Goal: Task Accomplishment & Management: Manage account settings

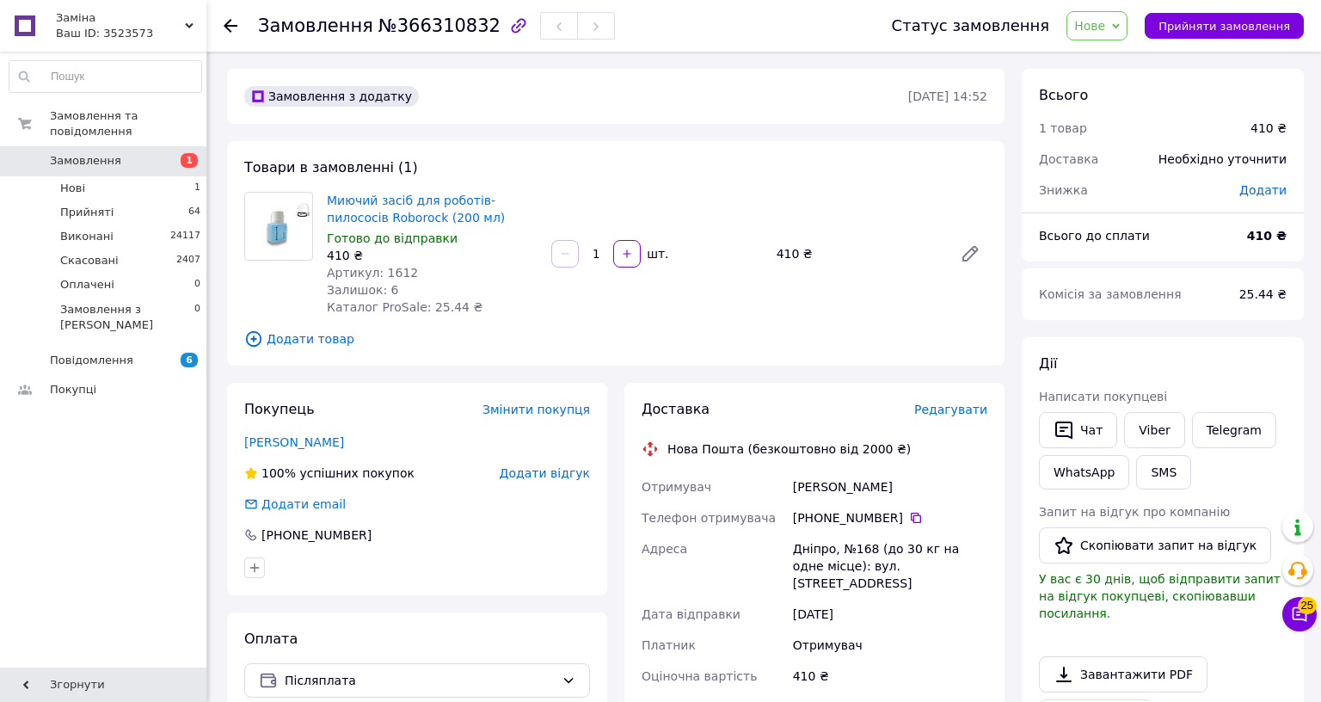
click at [1105, 29] on span "Нове" at bounding box center [1089, 26] width 31 height 14
click at [1146, 59] on li "Прийнято" at bounding box center [1106, 60] width 79 height 26
click at [1184, 434] on link "Viber" at bounding box center [1154, 430] width 60 height 36
click at [1184, 425] on link "Viber" at bounding box center [1154, 430] width 60 height 36
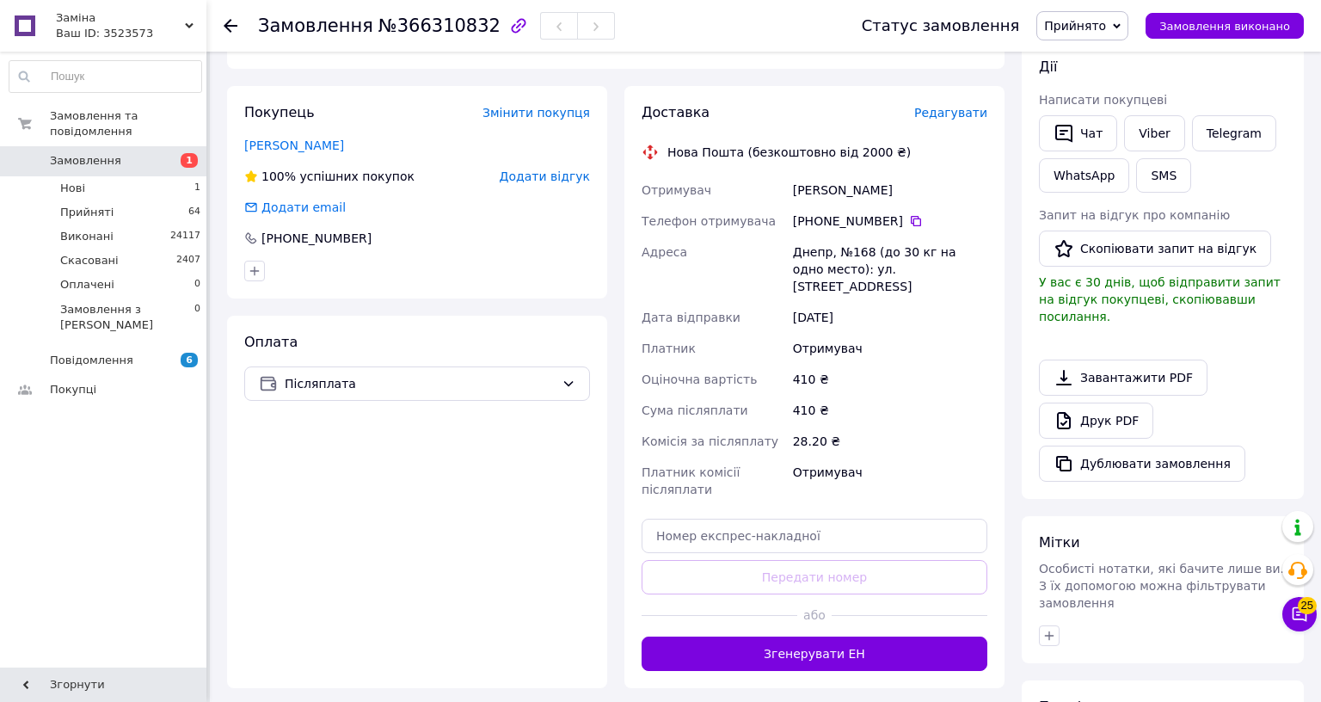
scroll to position [344, 0]
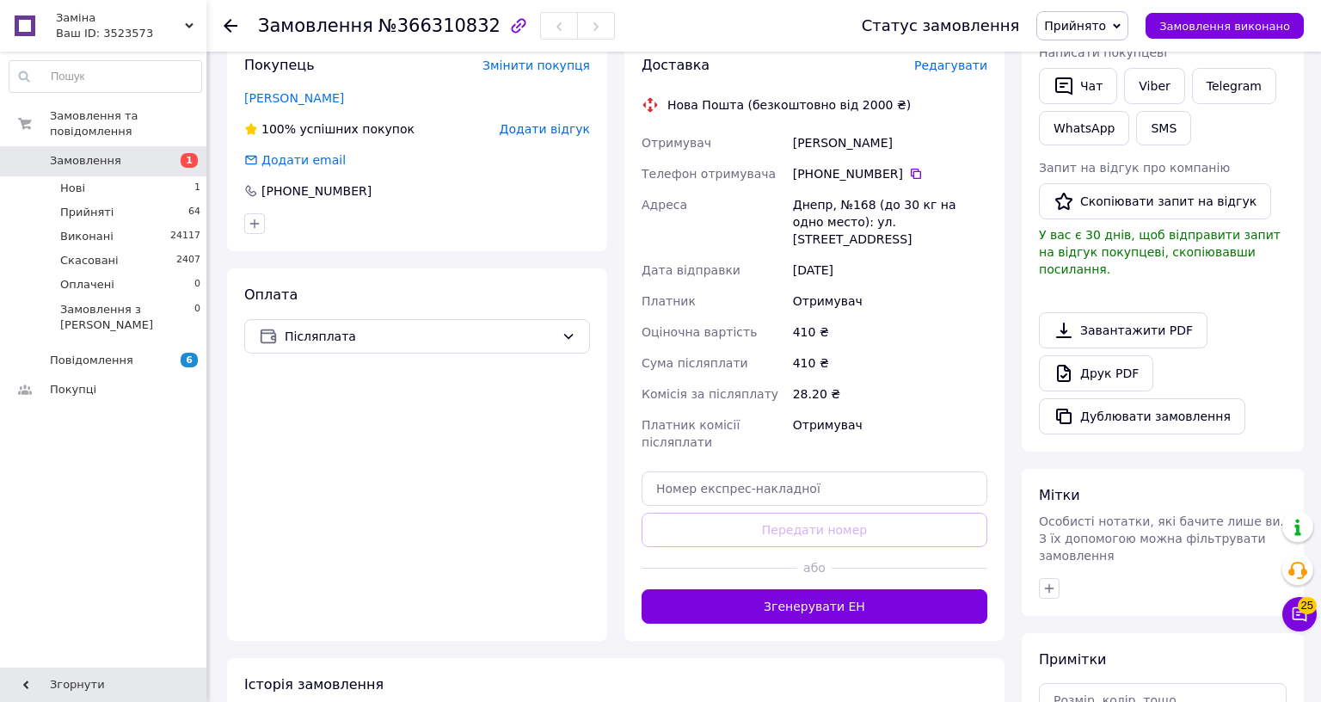
click at [987, 547] on div at bounding box center [909, 568] width 156 height 42
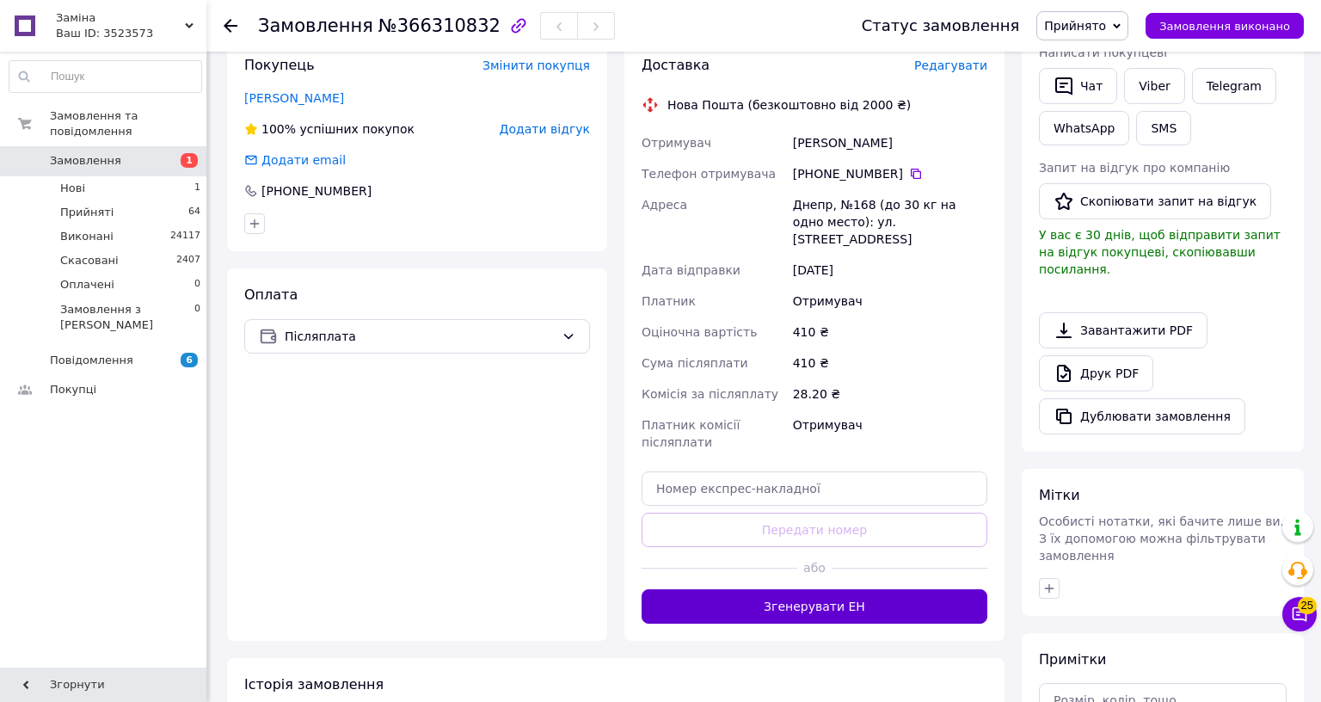
click at [987, 589] on button "Згенерувати ЕН" at bounding box center [814, 606] width 346 height 34
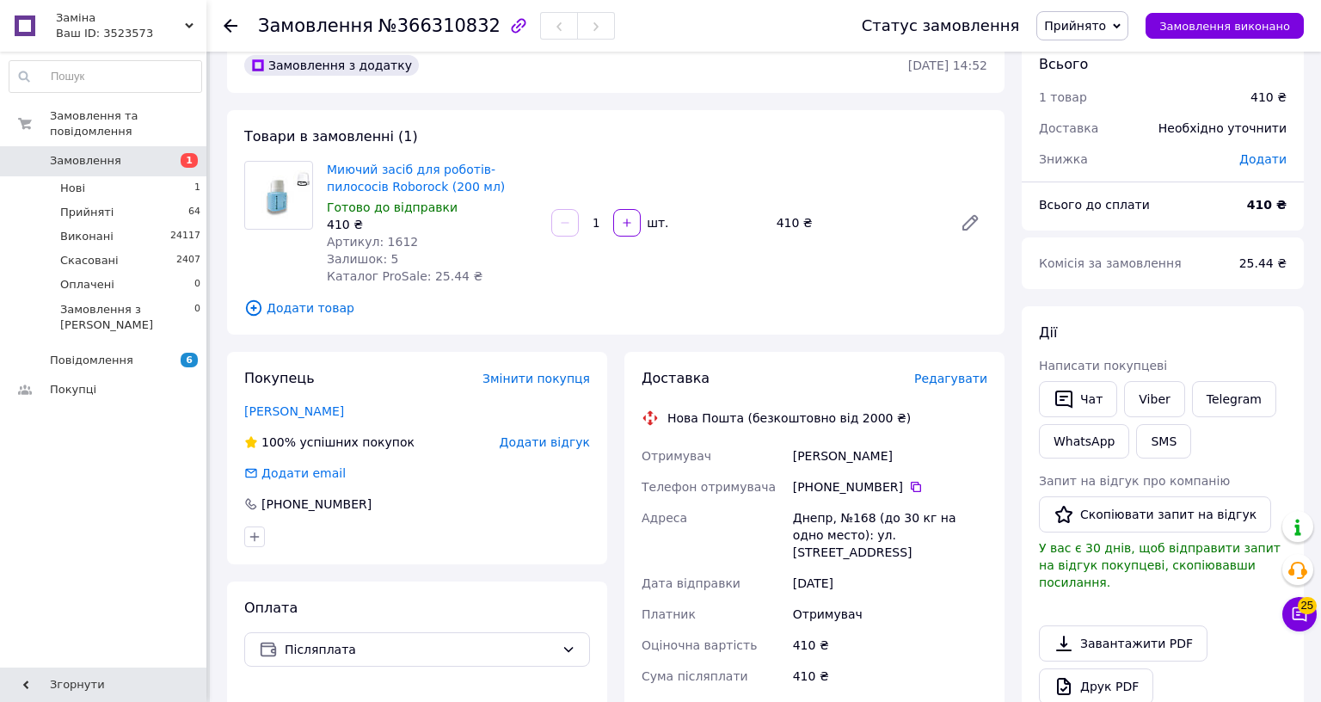
scroll to position [0, 0]
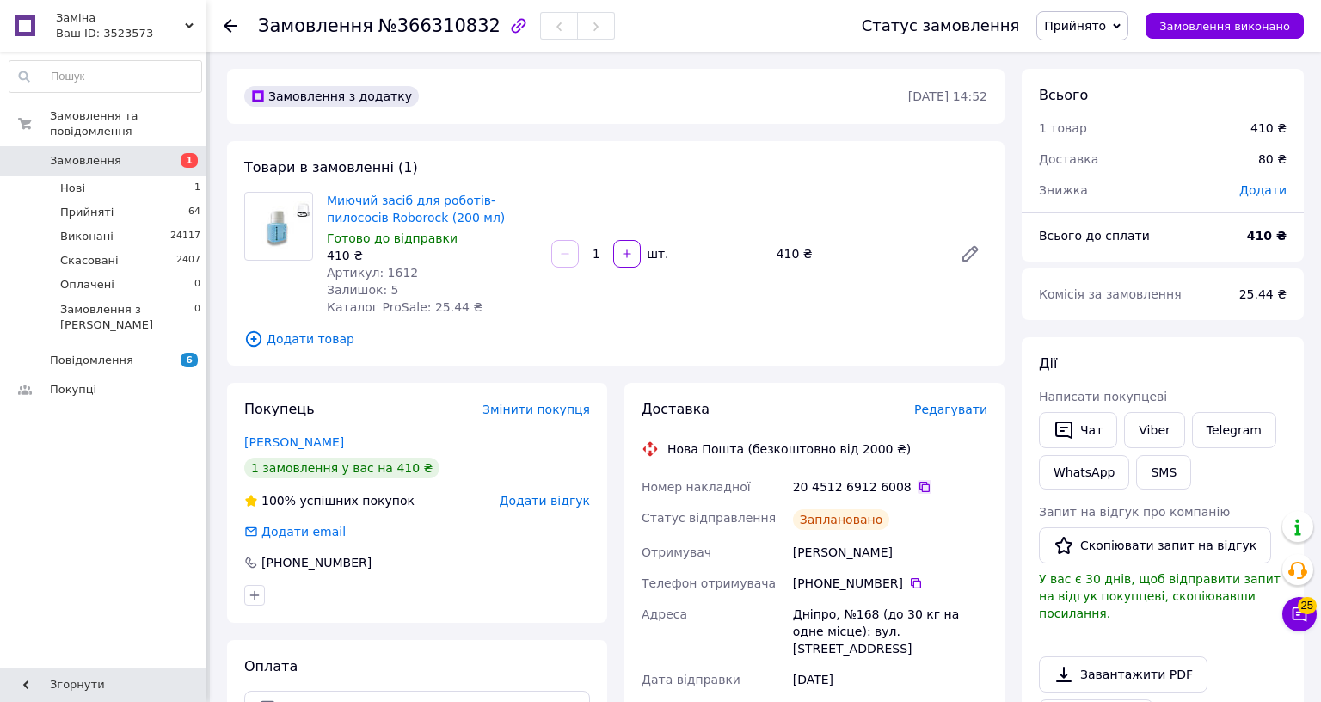
click at [929, 481] on icon at bounding box center [924, 486] width 10 height 10
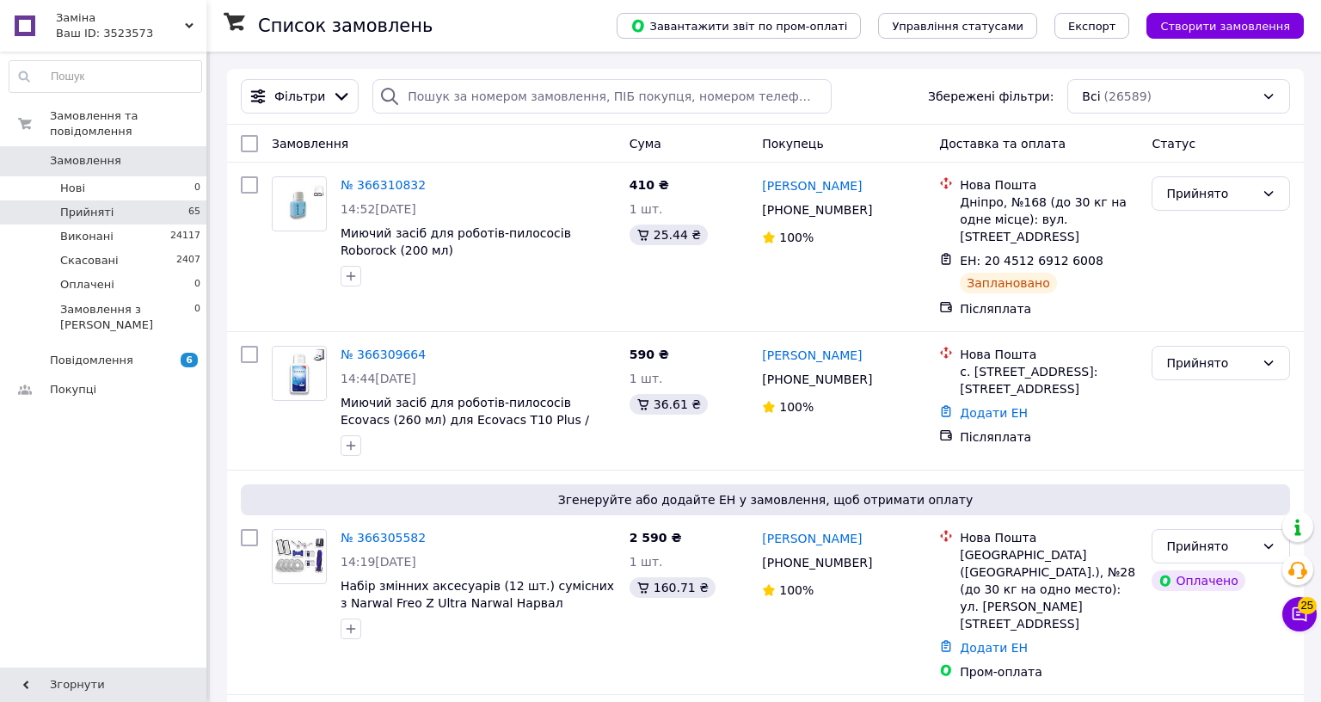
click at [165, 201] on li "Прийняті 65" at bounding box center [105, 212] width 211 height 24
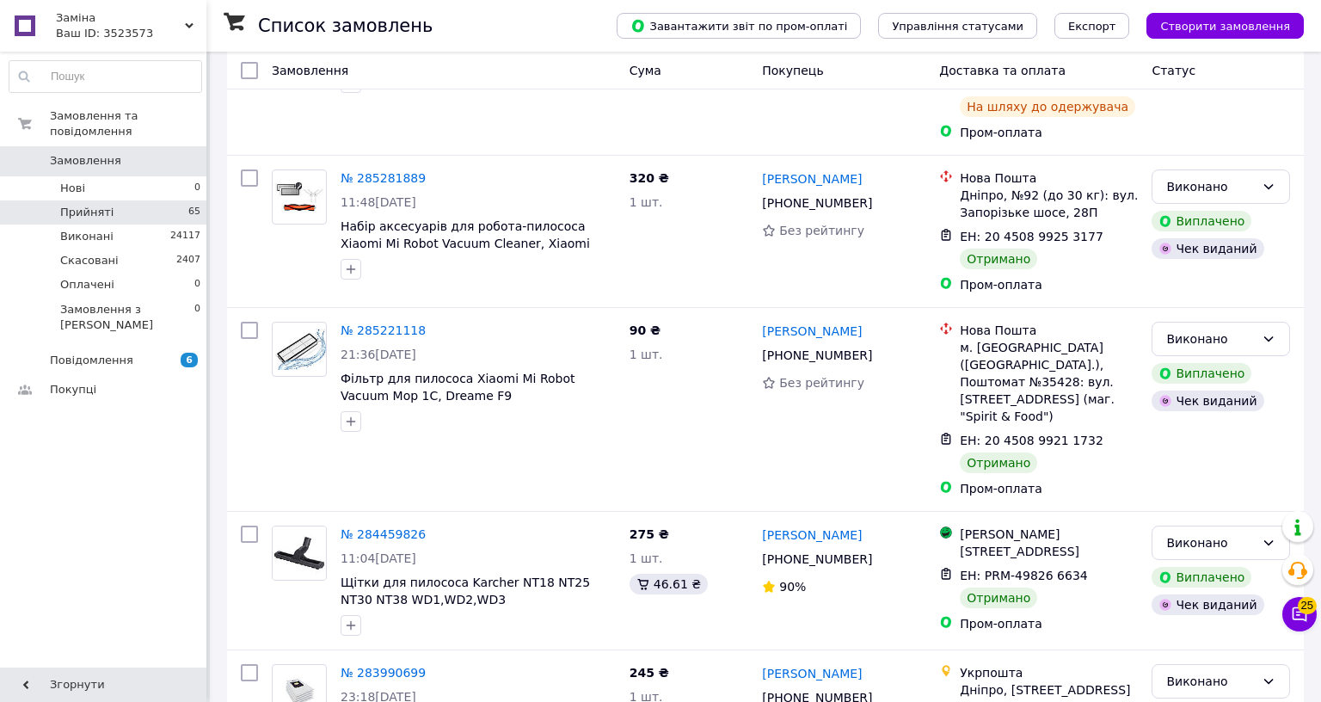
scroll to position [9628, 0]
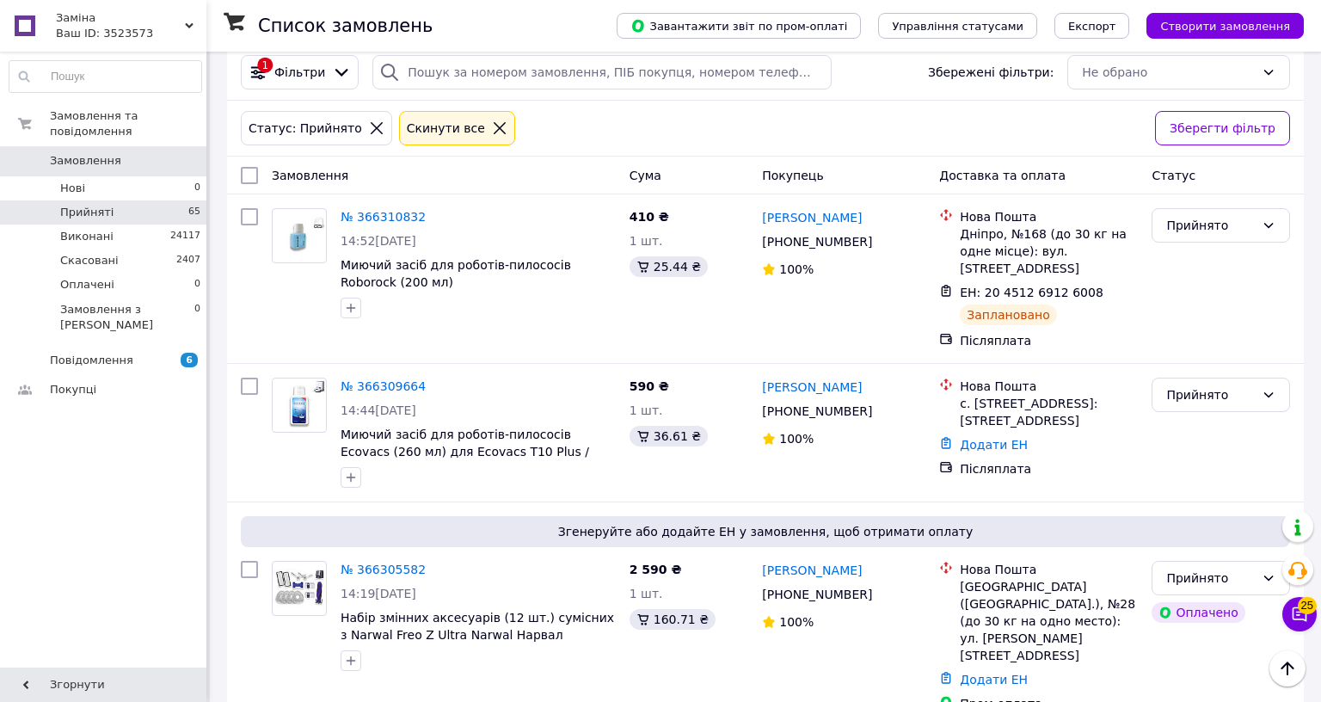
scroll to position [0, 0]
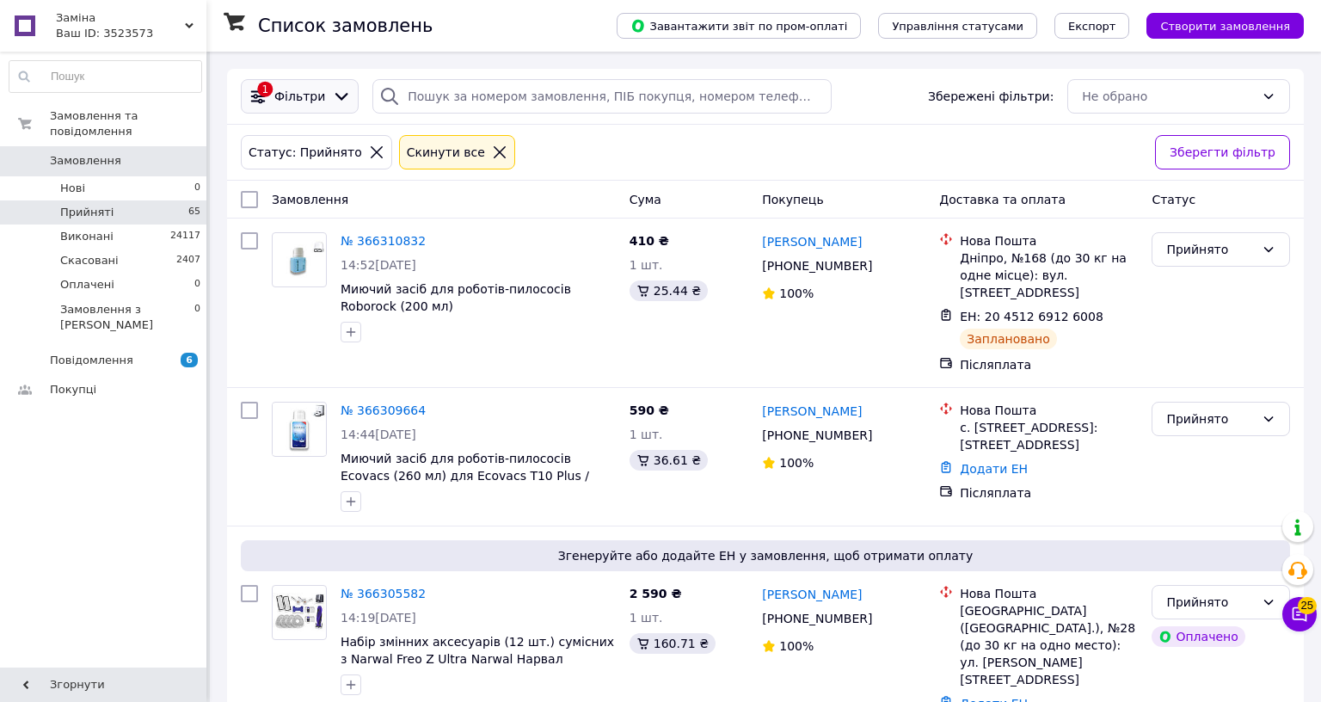
drag, startPoint x: 166, startPoint y: 143, endPoint x: 245, endPoint y: 95, distance: 92.2
click at [166, 153] on span "0" at bounding box center [182, 160] width 47 height 15
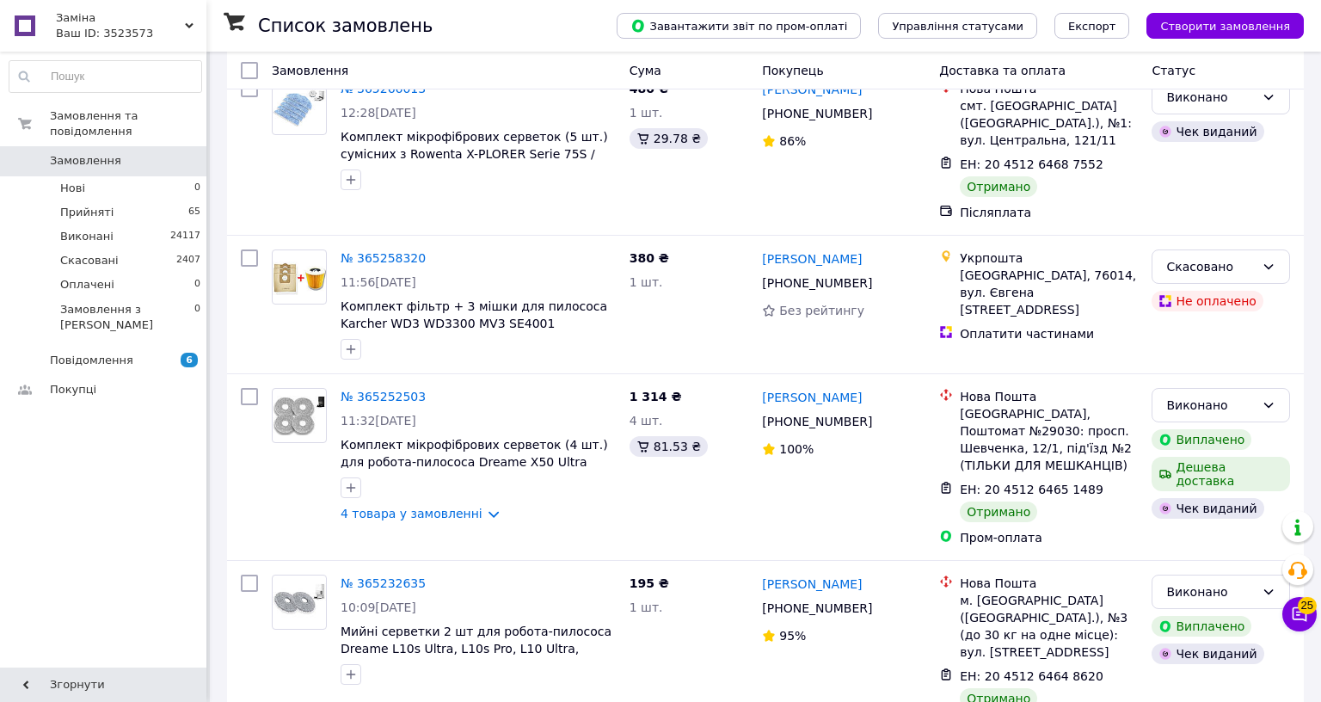
scroll to position [14814, 0]
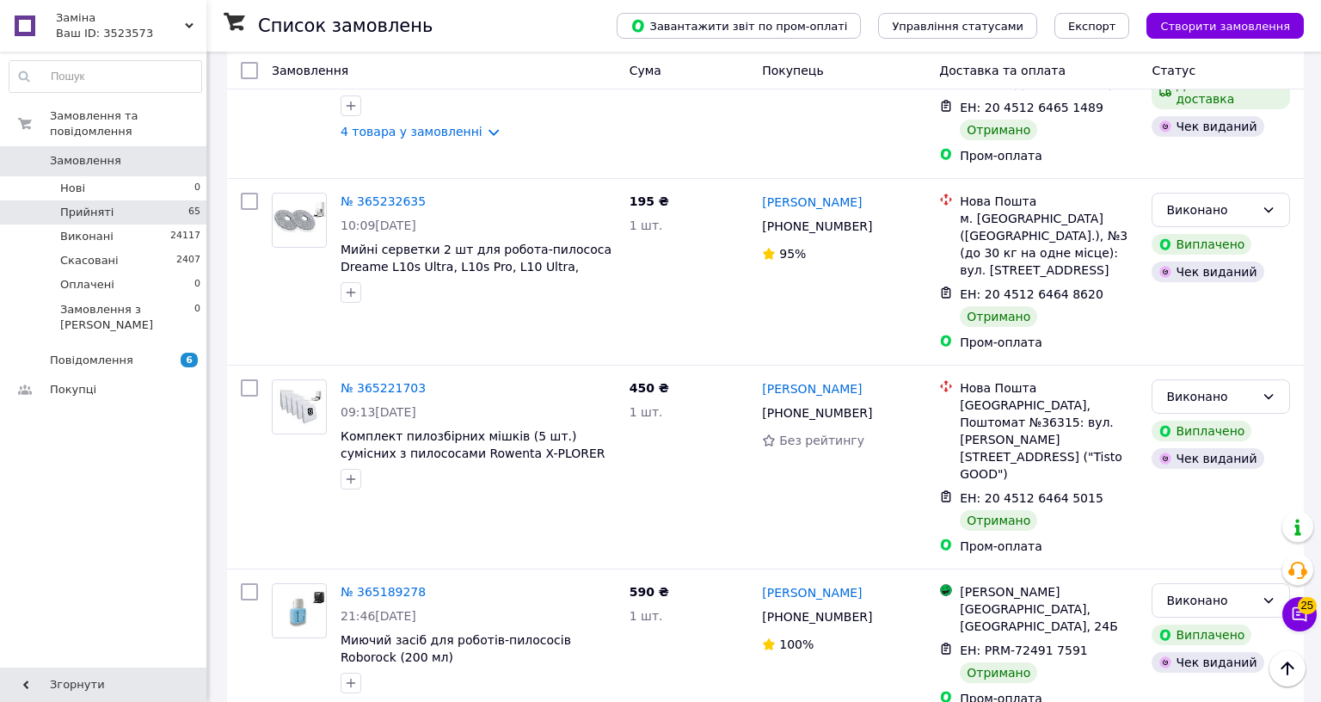
click at [91, 205] on span "Прийняті" at bounding box center [86, 212] width 53 height 15
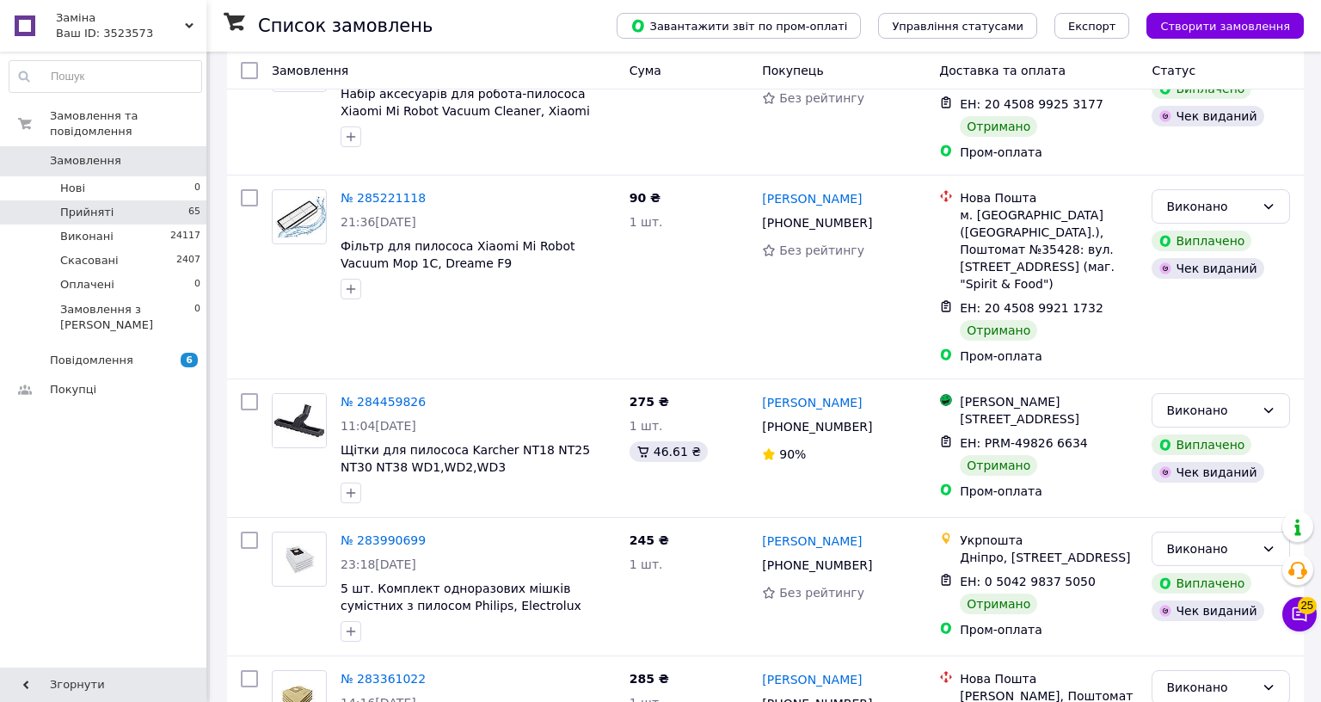
scroll to position [8808, 0]
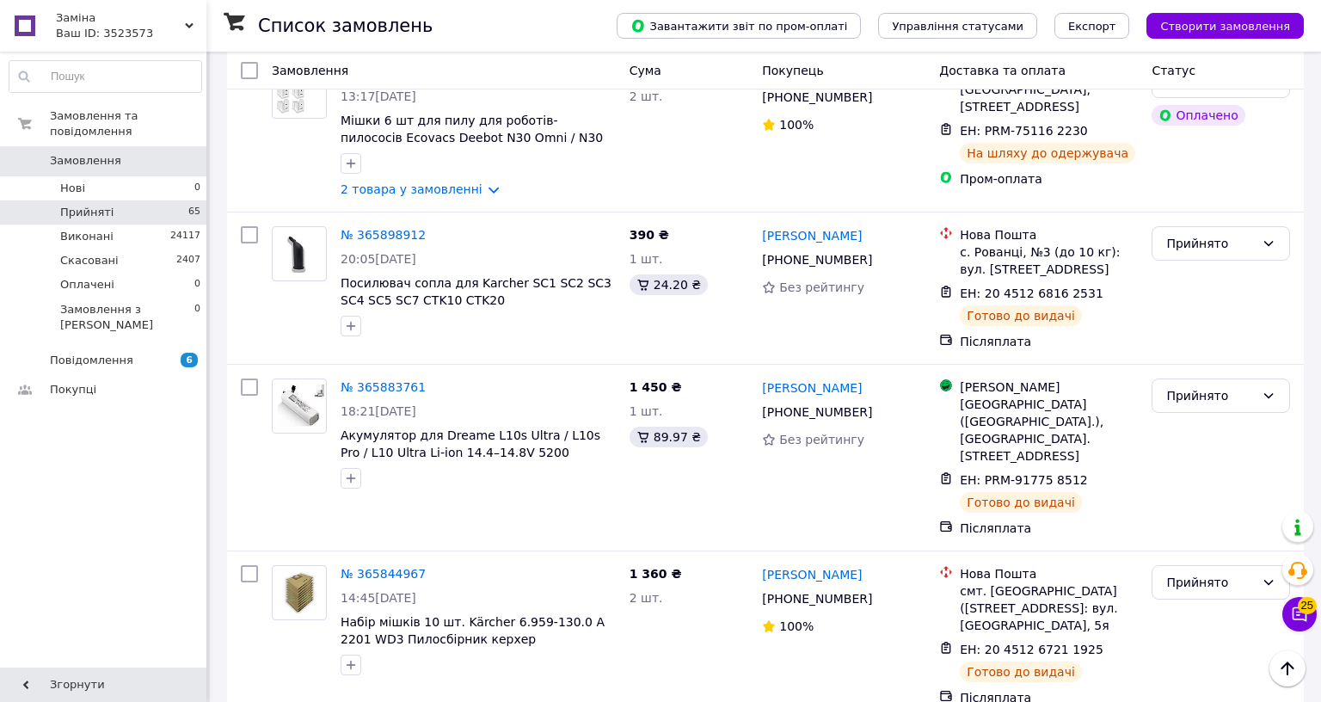
scroll to position [5597, 0]
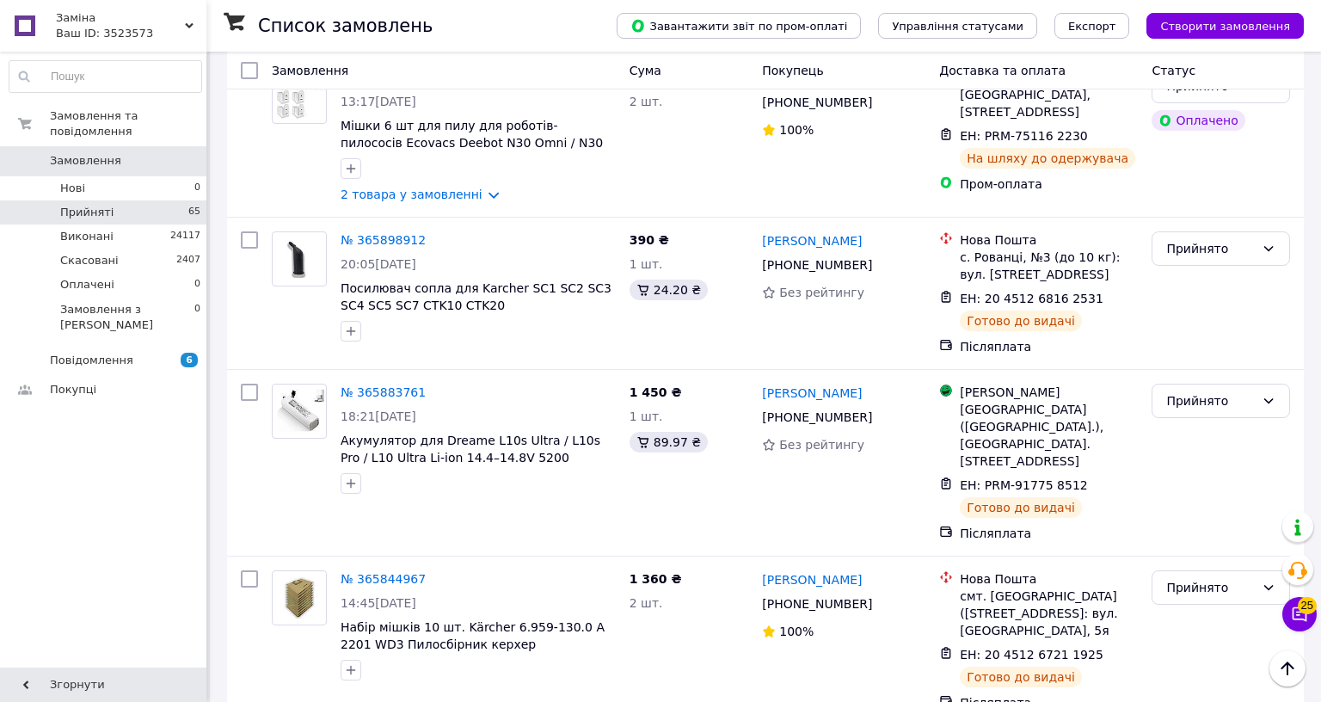
click at [181, 153] on span "0" at bounding box center [182, 160] width 47 height 15
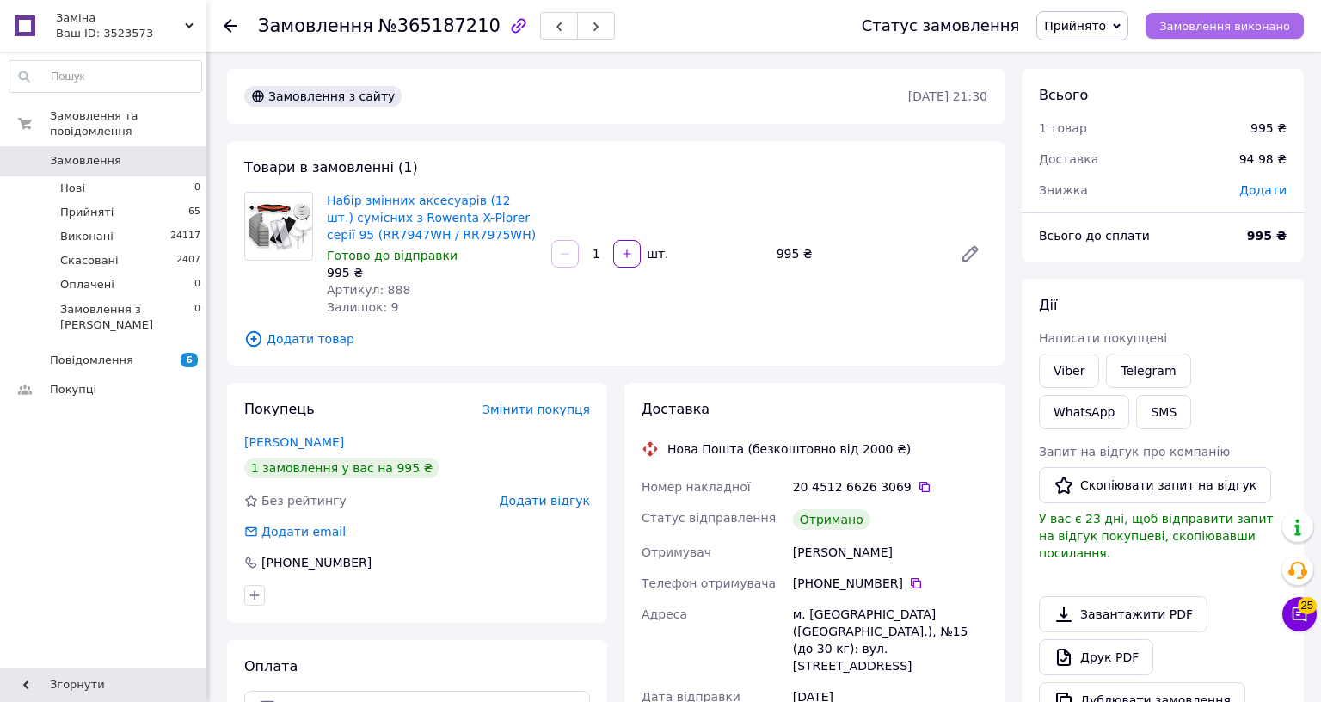
click at [1290, 29] on span "Замовлення виконано" at bounding box center [1224, 26] width 131 height 13
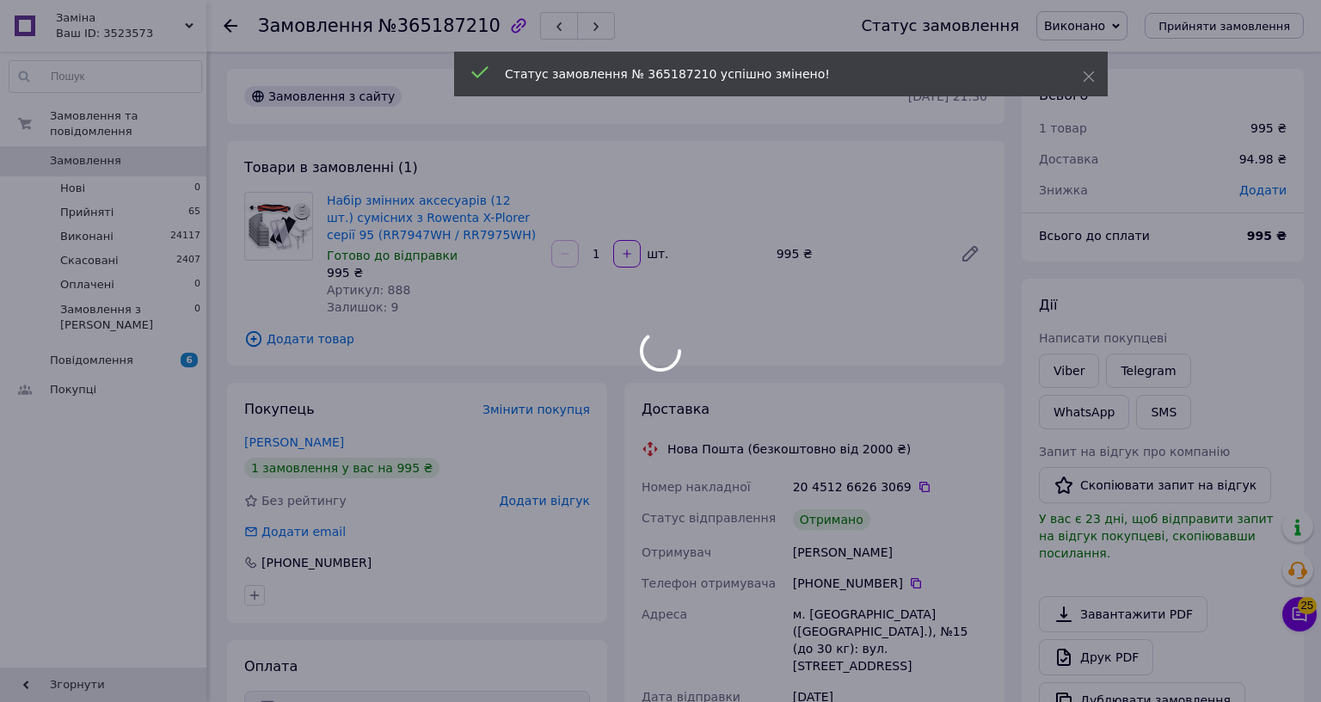
click at [1320, 376] on div at bounding box center [660, 351] width 1321 height 702
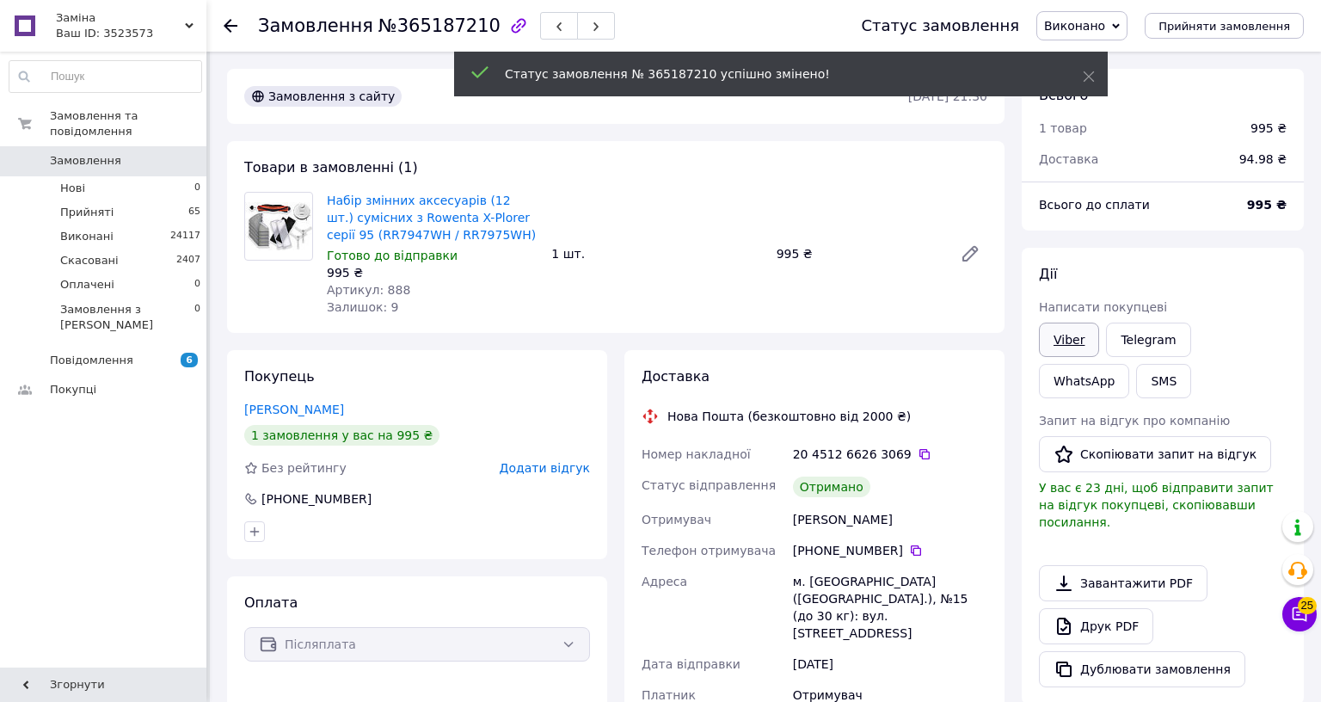
click at [1099, 332] on link "Viber" at bounding box center [1069, 339] width 60 height 34
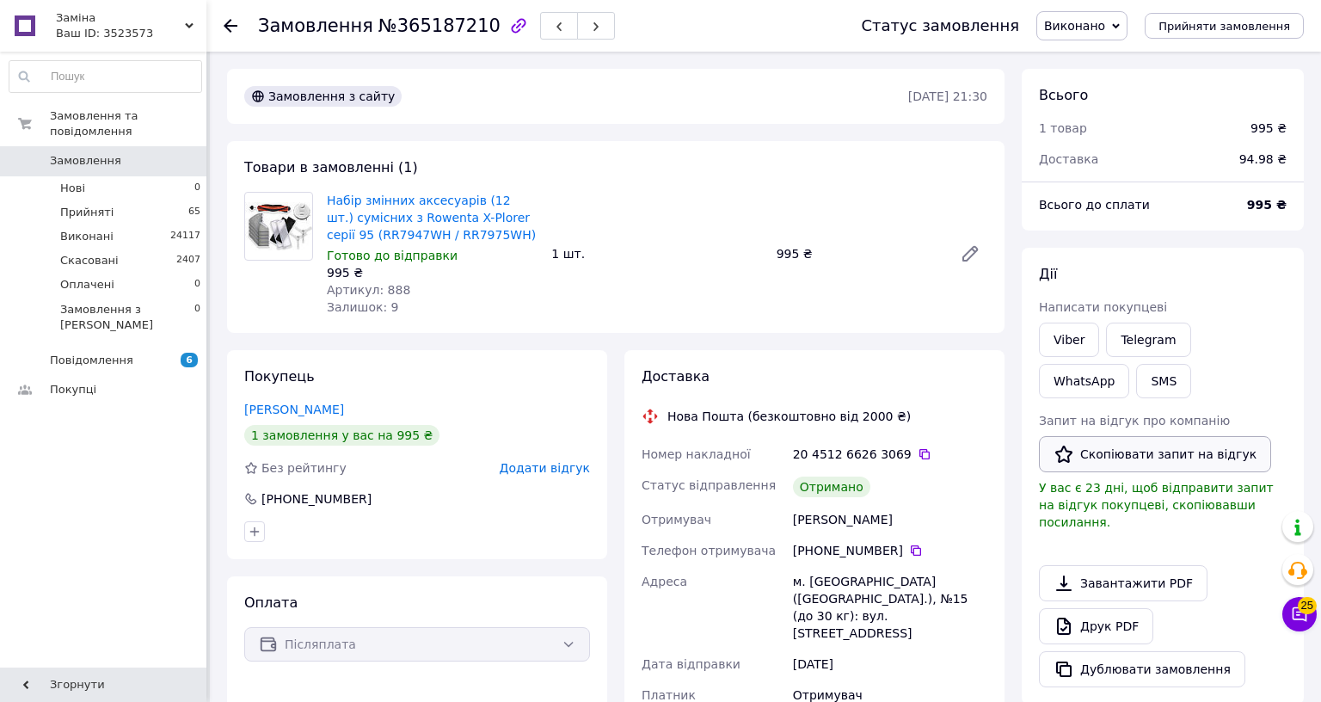
click at [1271, 445] on button "Скопіювати запит на відгук" at bounding box center [1155, 454] width 232 height 36
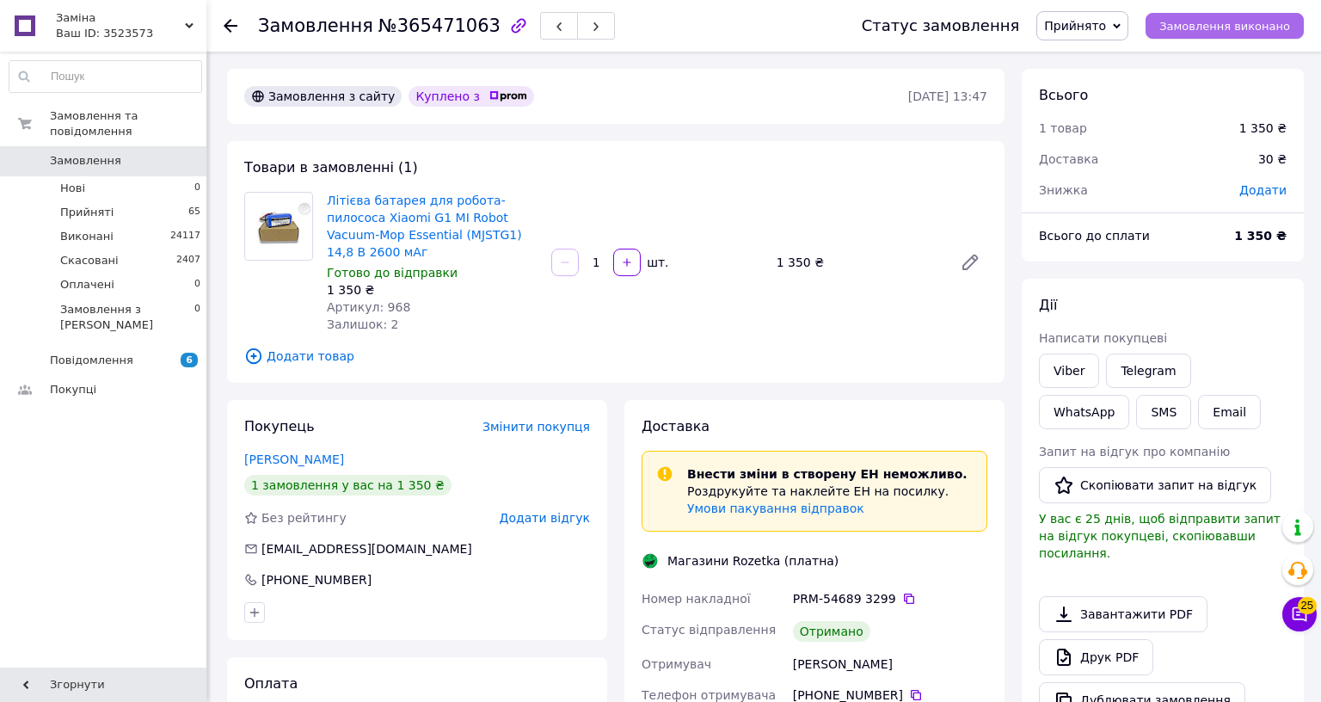
click at [1290, 25] on span "Замовлення виконано" at bounding box center [1224, 26] width 131 height 13
click at [1099, 366] on link "Viber" at bounding box center [1069, 370] width 60 height 34
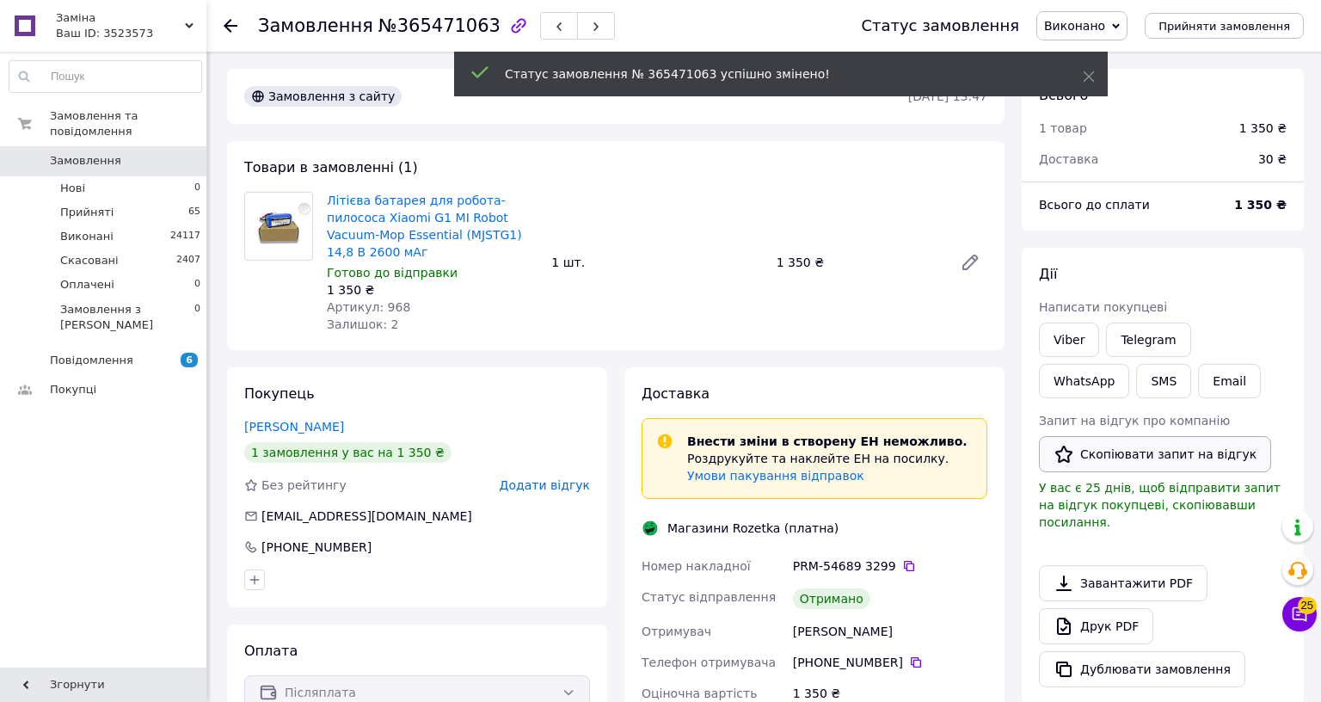
click at [1271, 447] on button "Скопіювати запит на відгук" at bounding box center [1155, 454] width 232 height 36
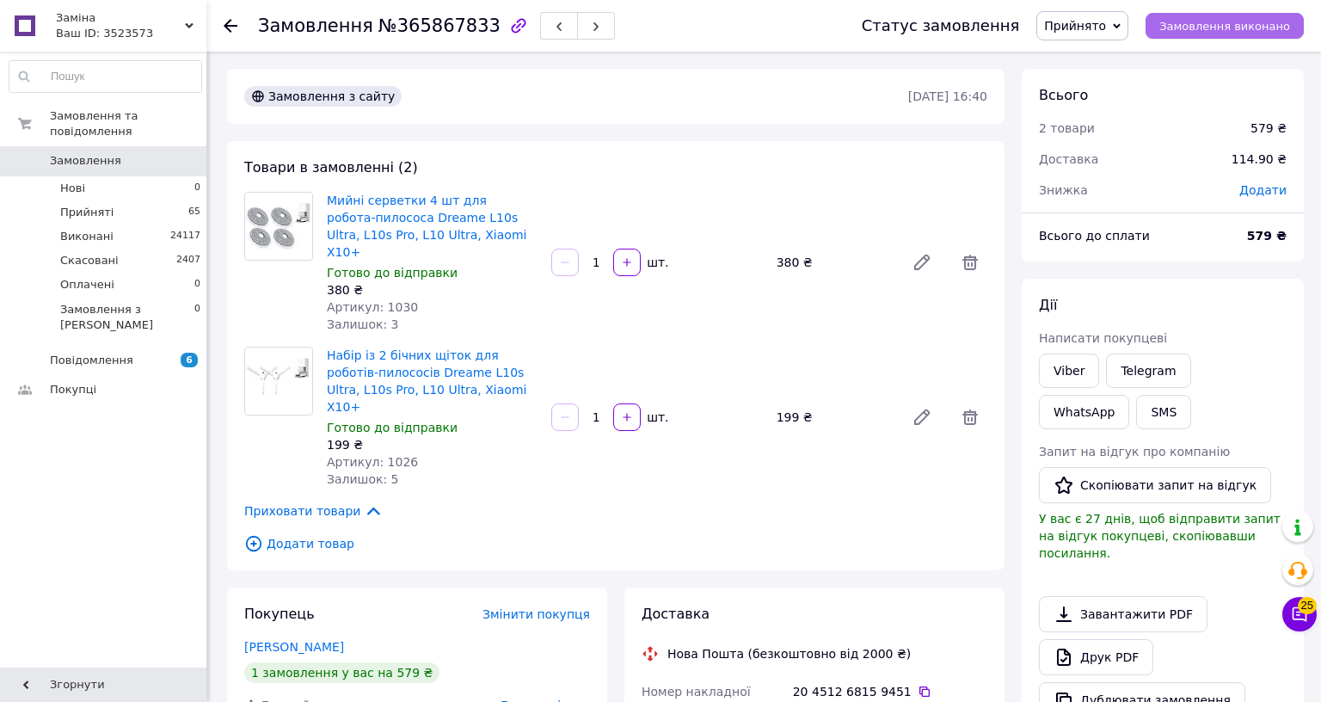
click at [1290, 28] on span "Замовлення виконано" at bounding box center [1224, 26] width 131 height 13
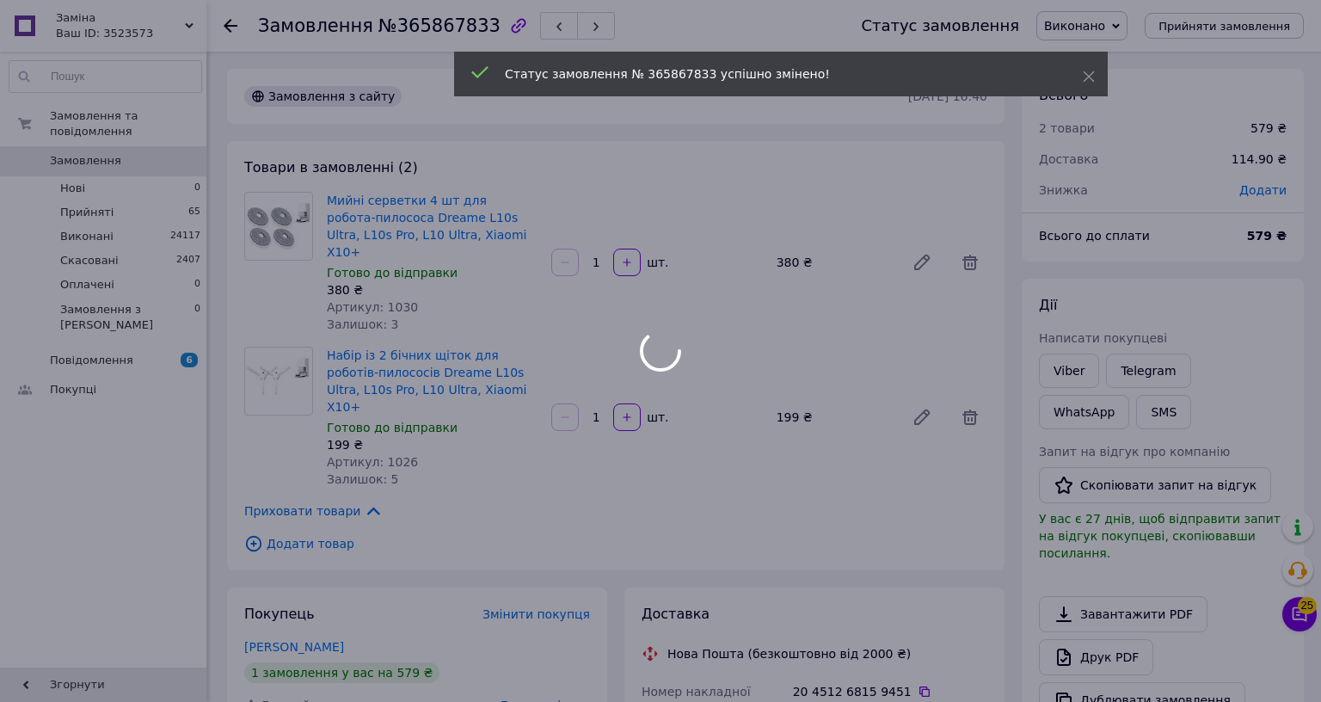
click at [1286, 347] on div "[PERSON_NAME] покупцеві Viber Telegram WhatsApp SMS Запит на відгук про компані…" at bounding box center [1163, 507] width 248 height 422
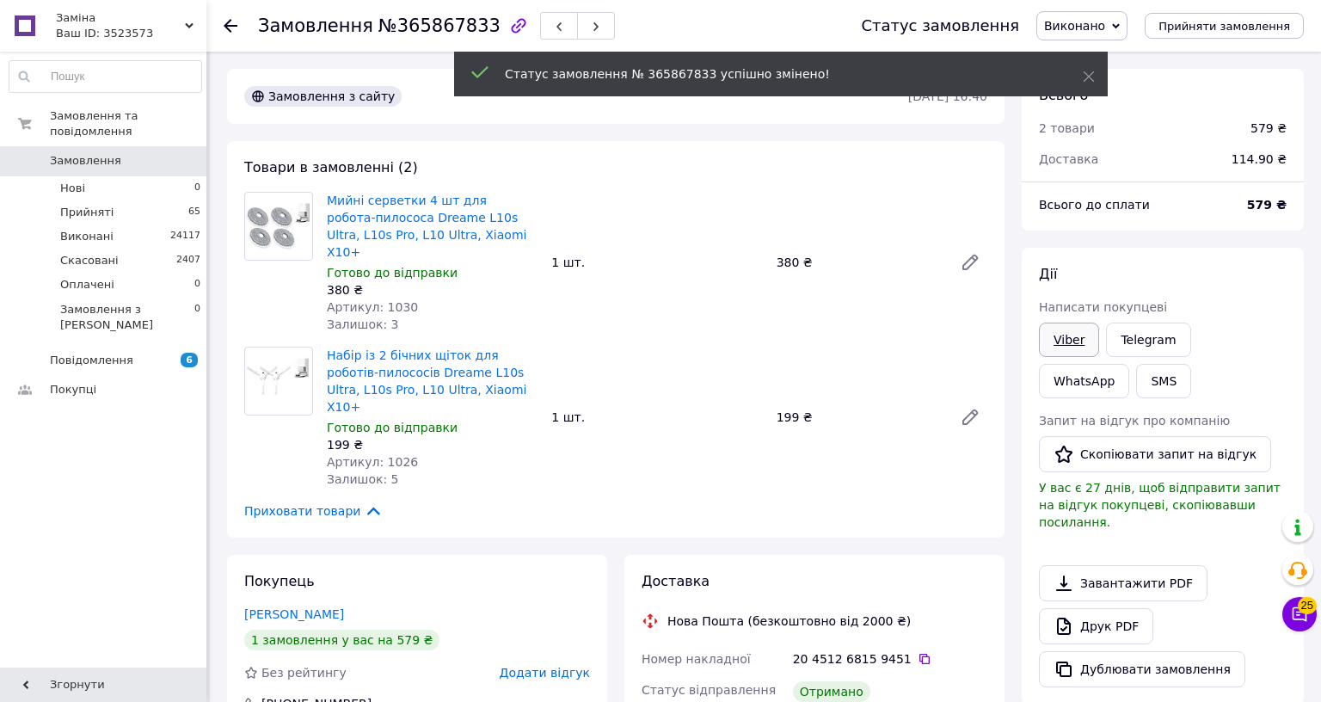
click at [1099, 337] on link "Viber" at bounding box center [1069, 339] width 60 height 34
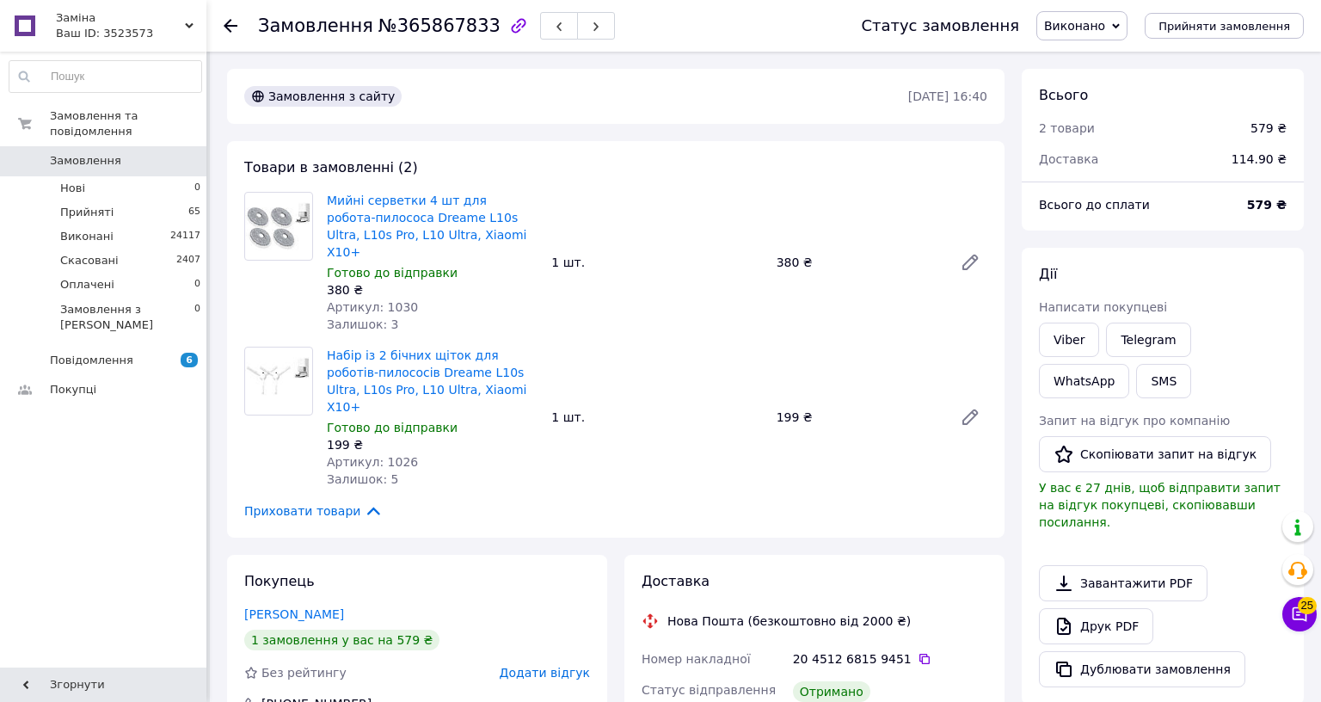
drag, startPoint x: 1525, startPoint y: 446, endPoint x: 1353, endPoint y: 478, distance: 174.9
click at [1271, 446] on button "Скопіювати запит на відгук" at bounding box center [1155, 454] width 232 height 36
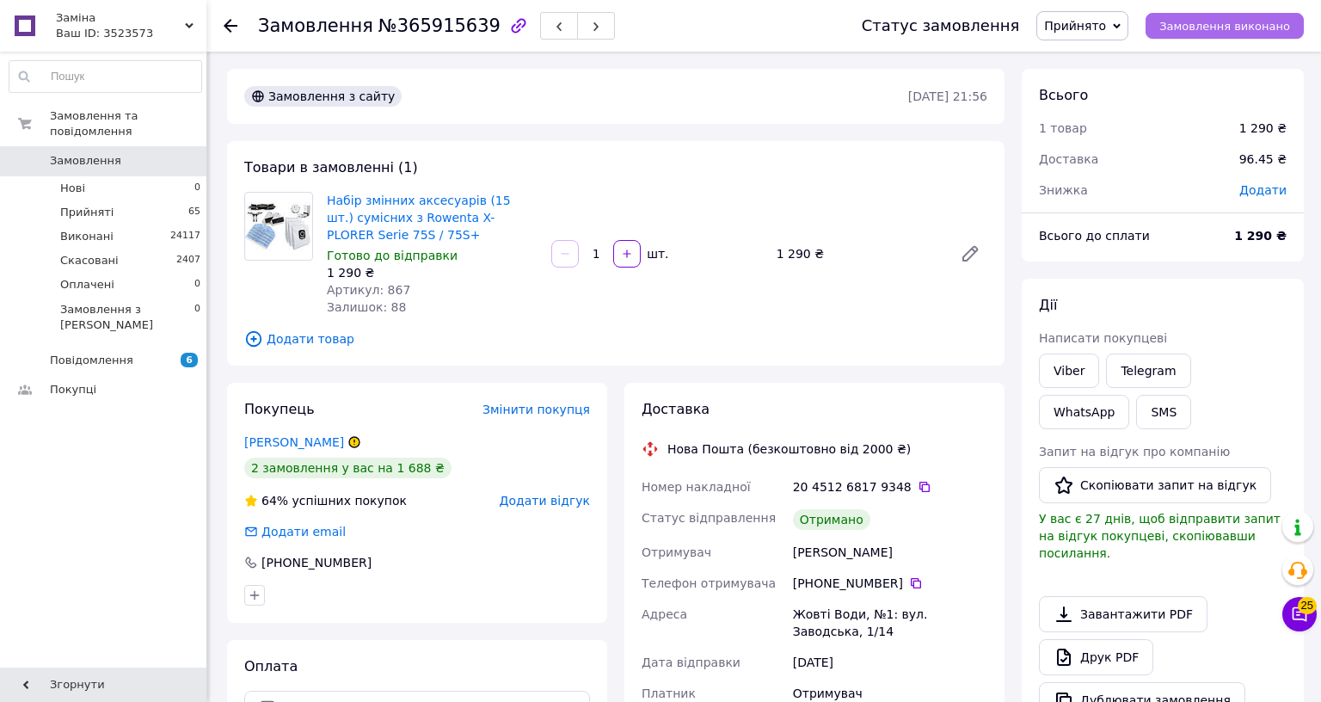
click at [1290, 33] on span "Замовлення виконано" at bounding box center [1224, 26] width 131 height 13
drag, startPoint x: 1486, startPoint y: 378, endPoint x: 1491, endPoint y: 369, distance: 10.8
click at [1099, 378] on link "Viber" at bounding box center [1069, 370] width 60 height 34
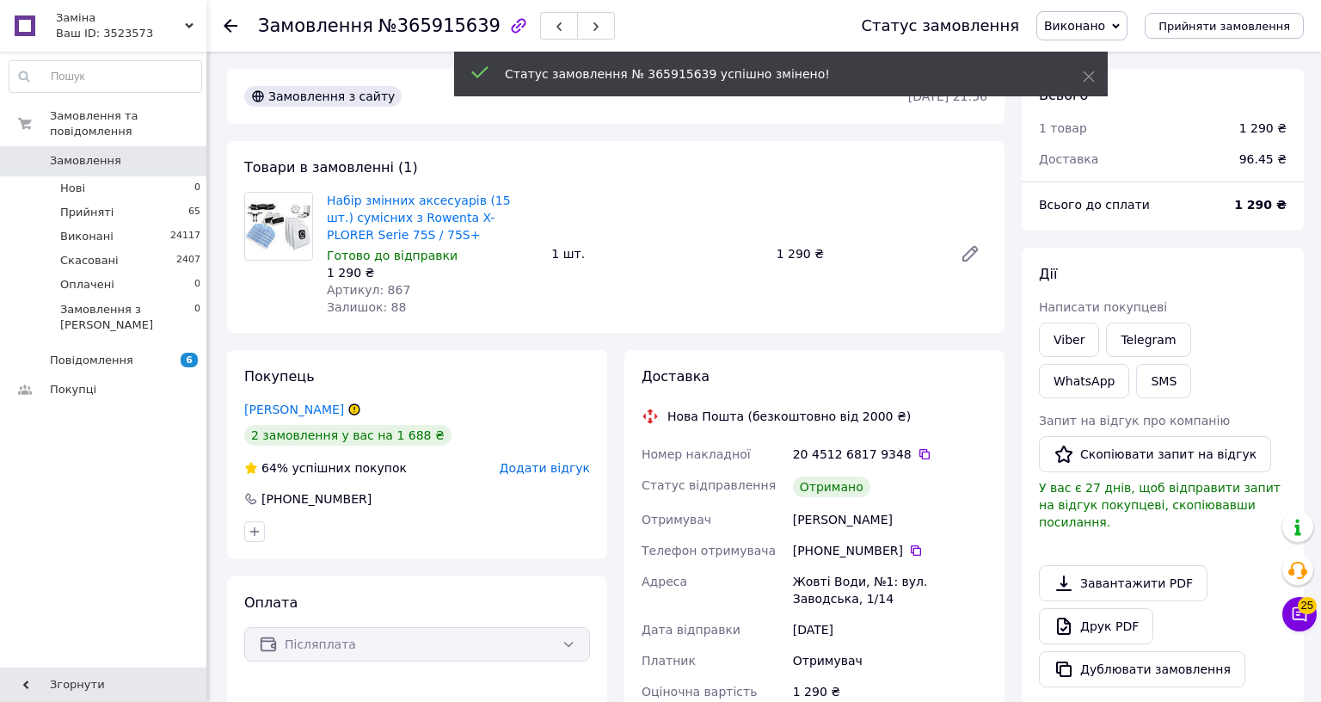
click at [1271, 451] on button "Скопіювати запит на відгук" at bounding box center [1155, 454] width 232 height 36
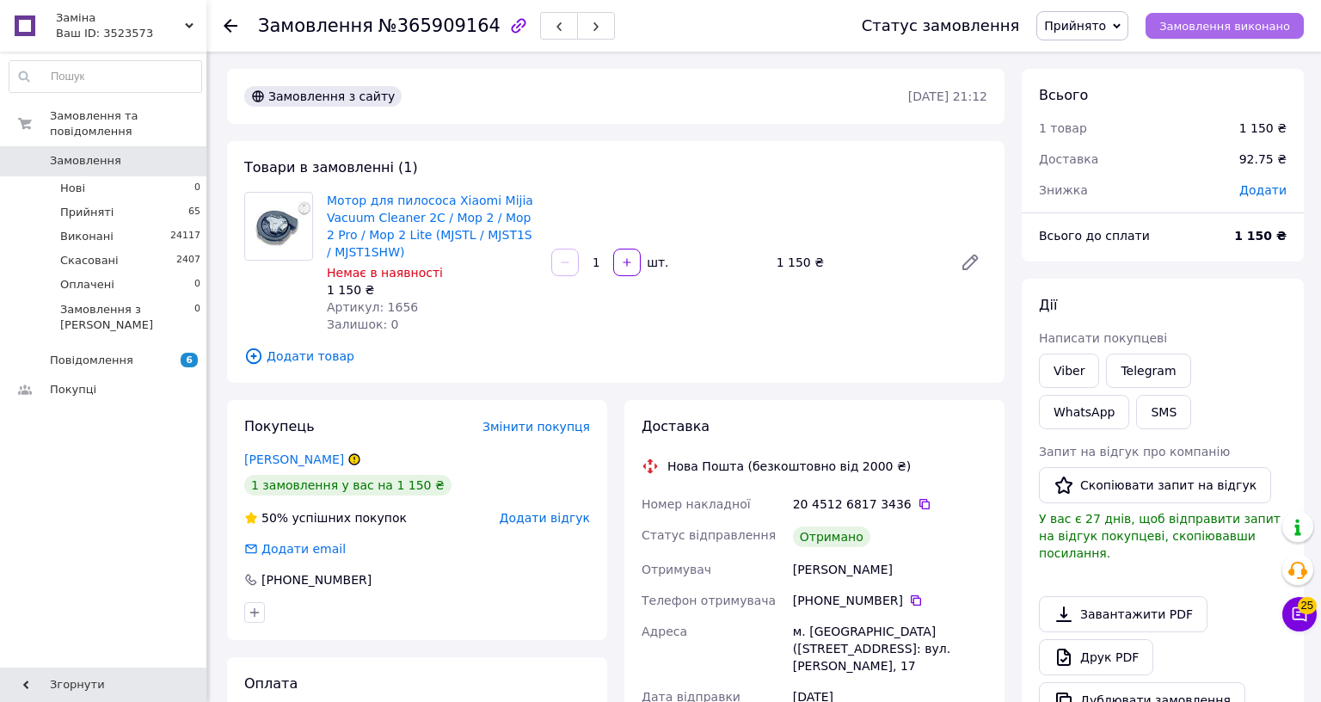
click at [1290, 29] on span "Замовлення виконано" at bounding box center [1224, 26] width 131 height 13
click at [1099, 369] on link "Viber" at bounding box center [1069, 370] width 60 height 34
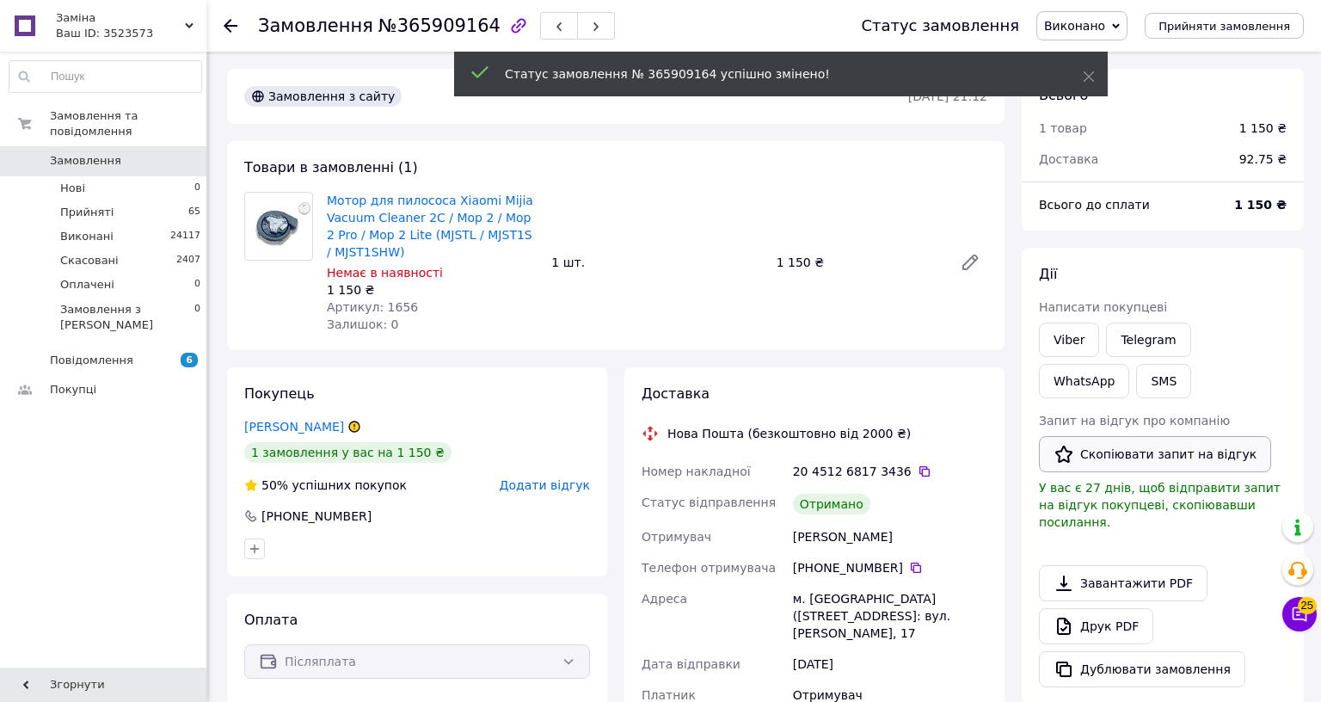
click at [1271, 448] on button "Скопіювати запит на відгук" at bounding box center [1155, 454] width 232 height 36
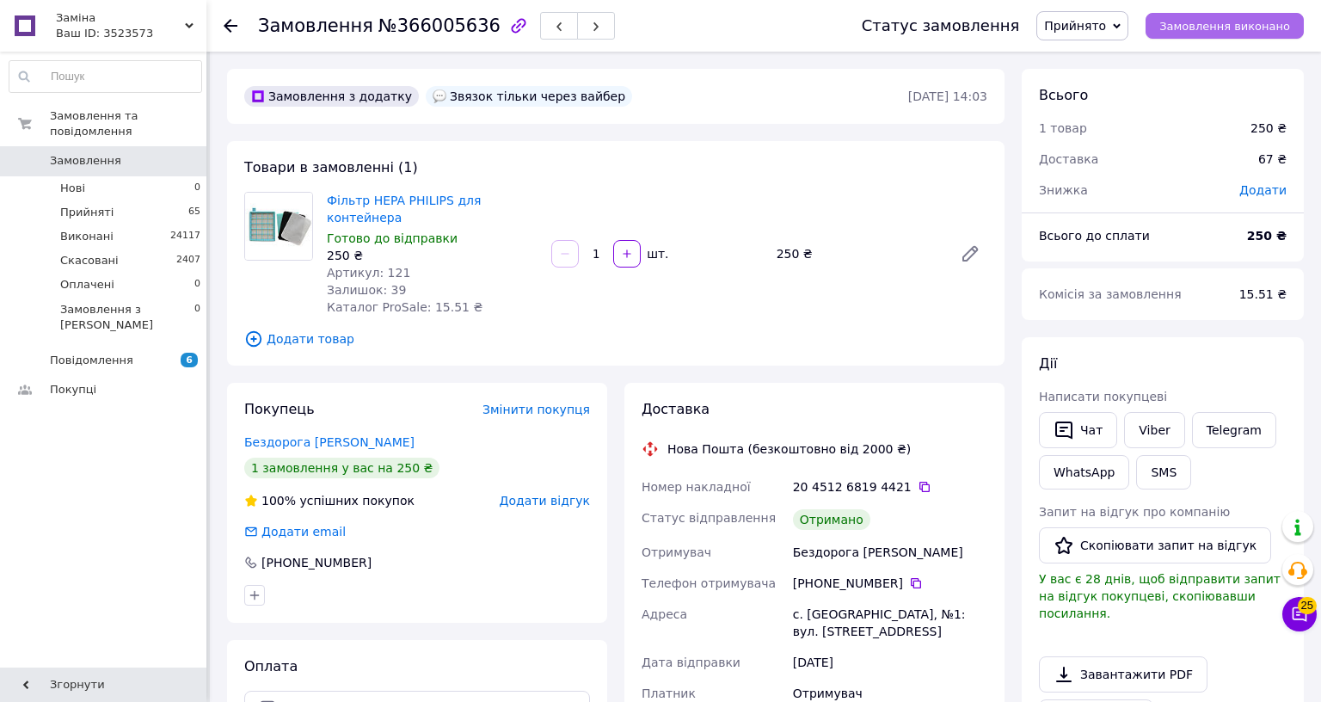
click at [1290, 26] on span "Замовлення виконано" at bounding box center [1224, 26] width 131 height 13
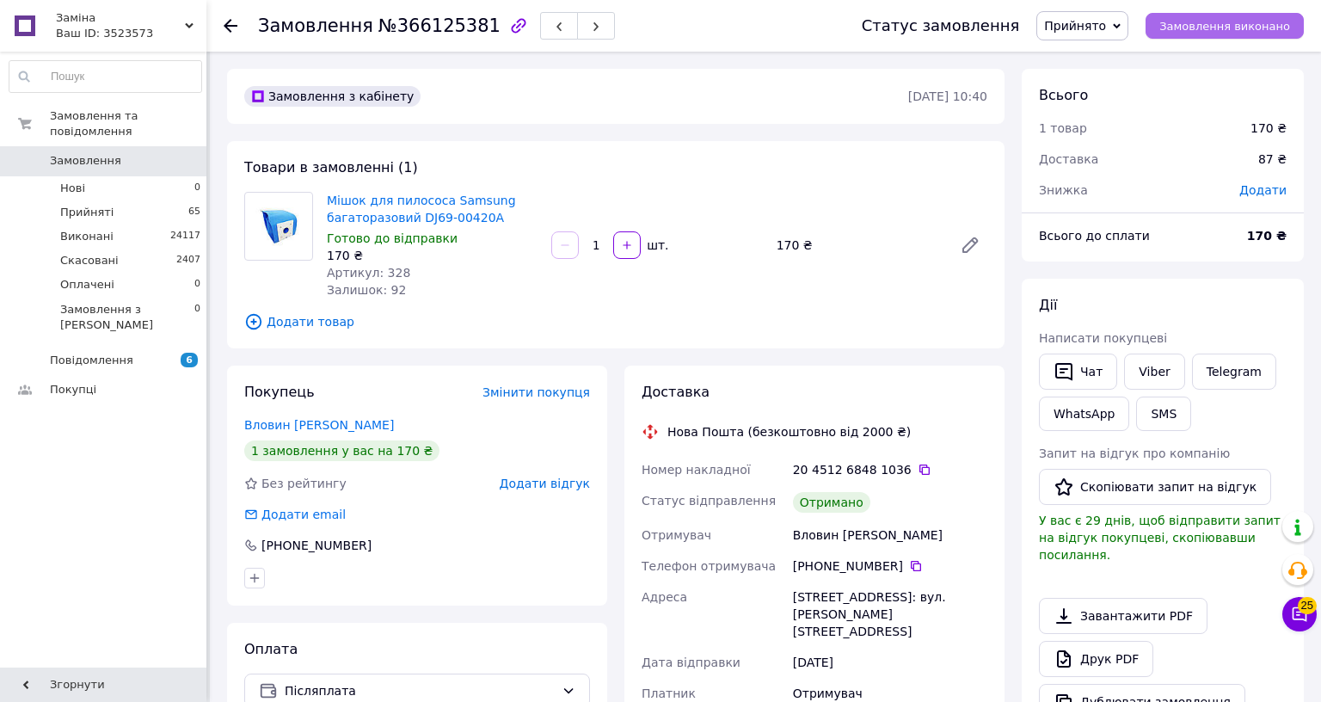
click at [1290, 24] on span "Замовлення виконано" at bounding box center [1224, 26] width 131 height 13
click at [1184, 373] on link "Viber" at bounding box center [1154, 371] width 60 height 36
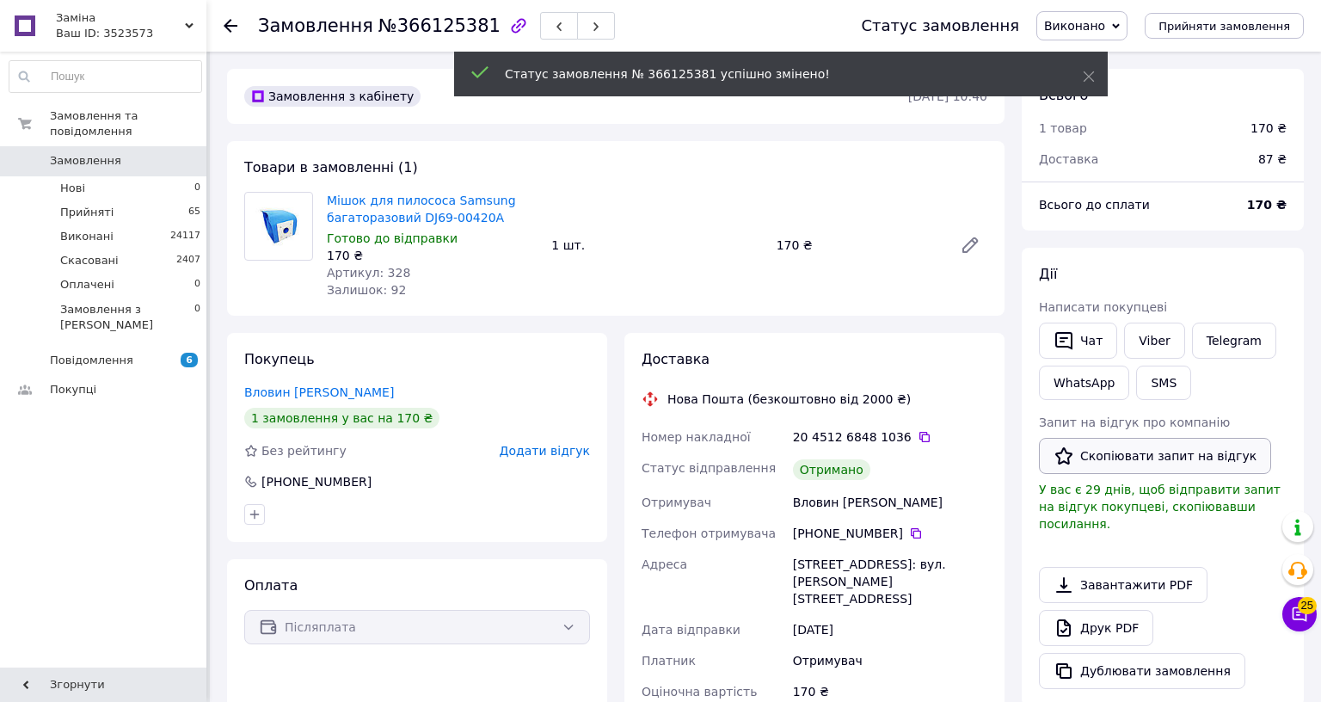
click at [1271, 447] on button "Скопіювати запит на відгук" at bounding box center [1155, 456] width 232 height 36
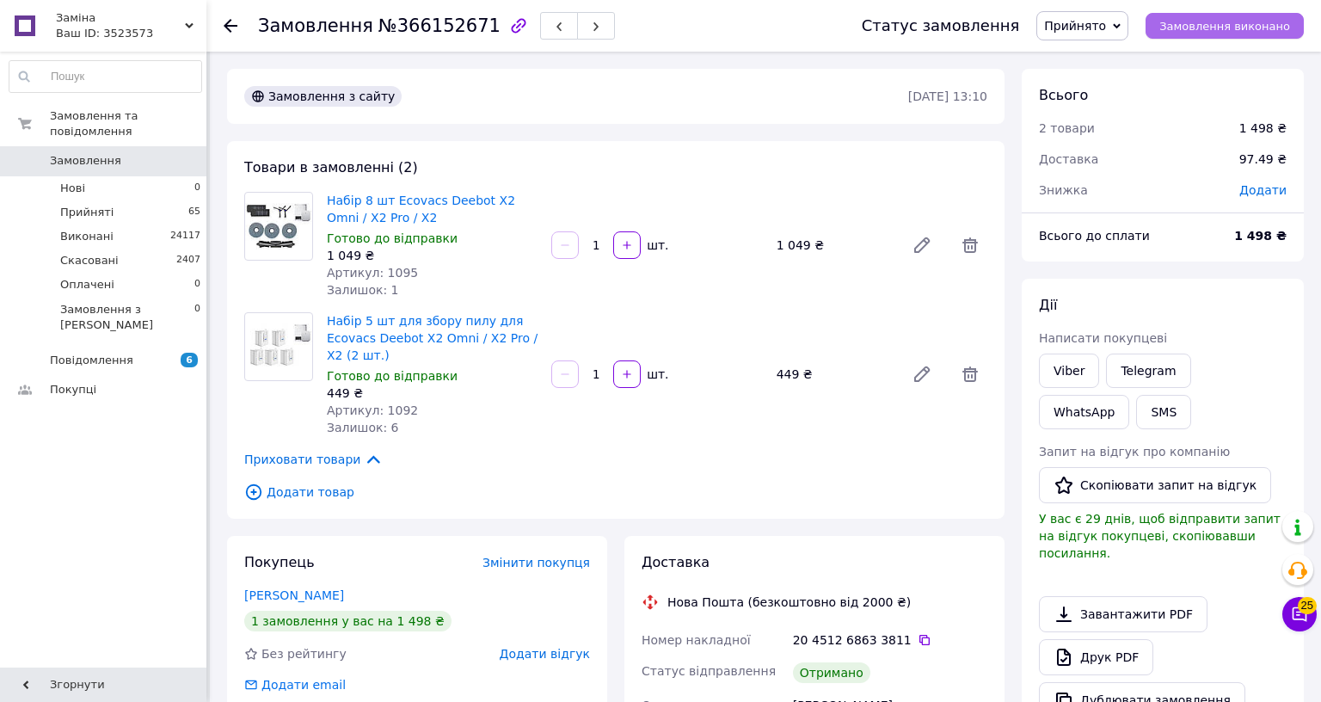
click at [1303, 36] on button "Замовлення виконано" at bounding box center [1224, 26] width 158 height 26
click at [1099, 365] on link "Viber" at bounding box center [1069, 370] width 60 height 34
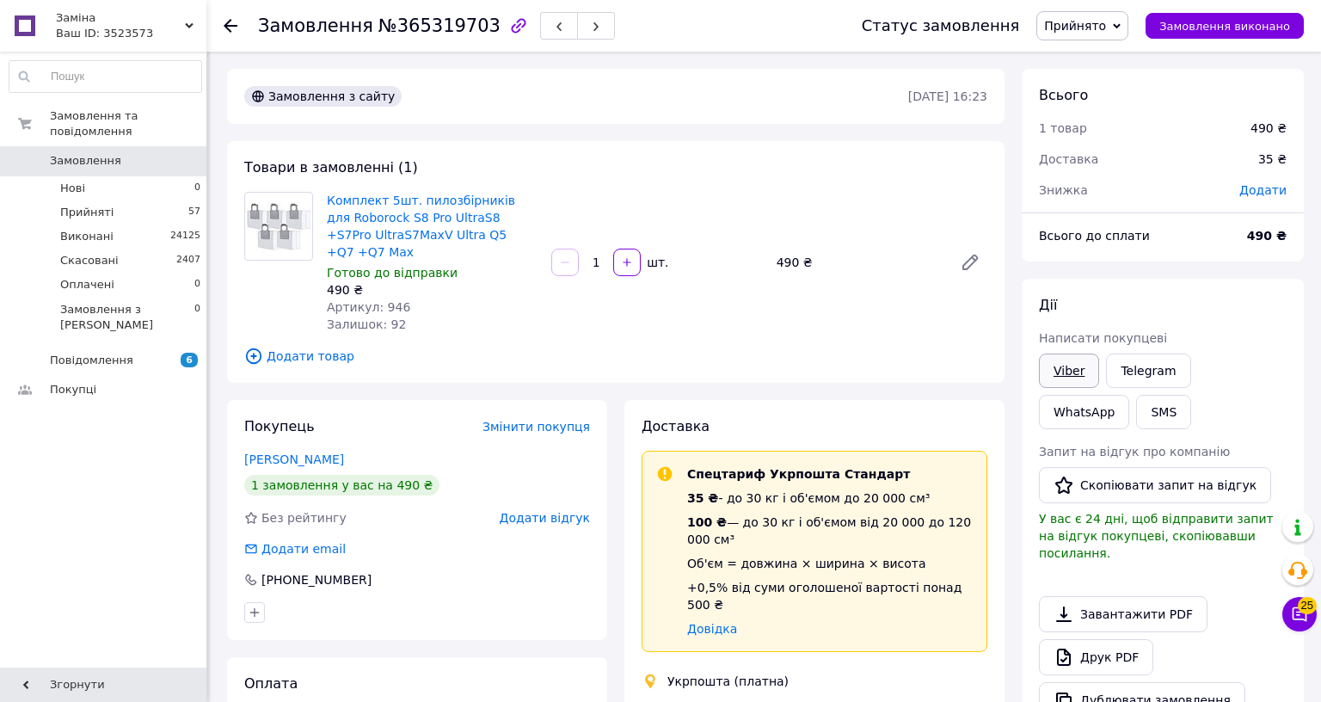
click at [1099, 364] on link "Viber" at bounding box center [1069, 370] width 60 height 34
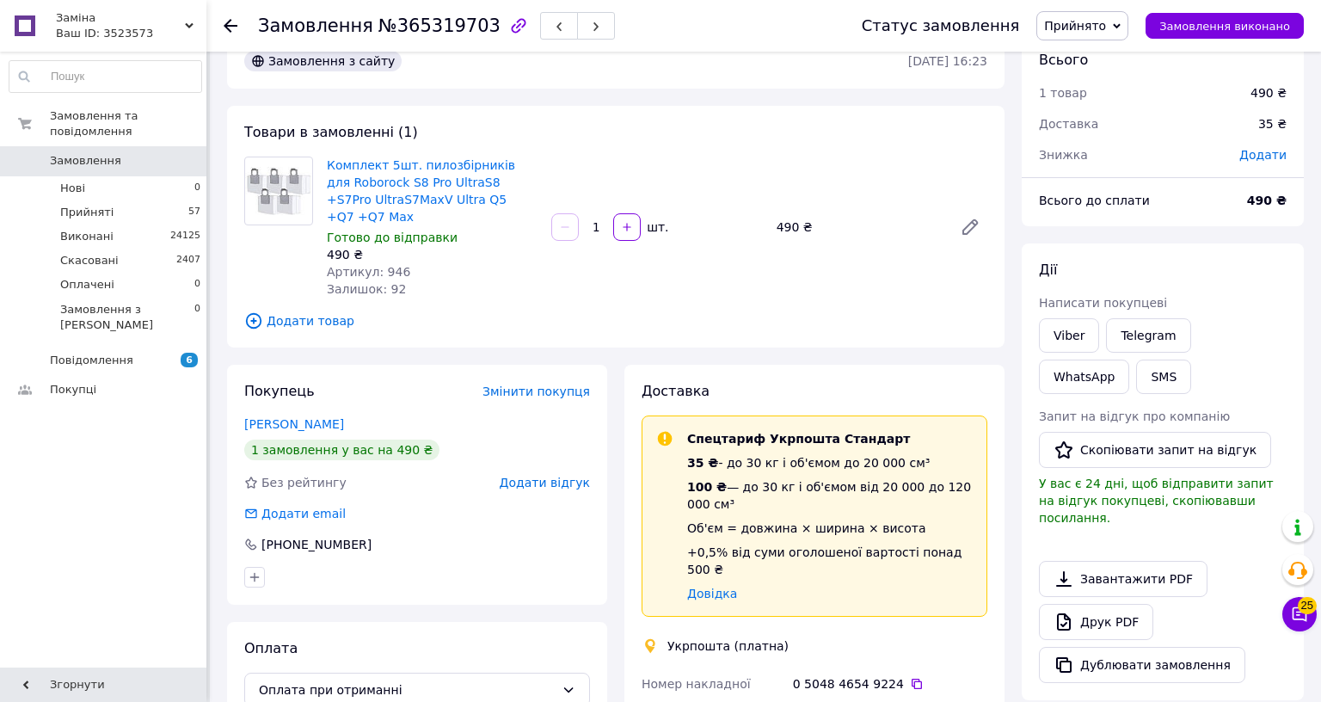
scroll to position [229, 0]
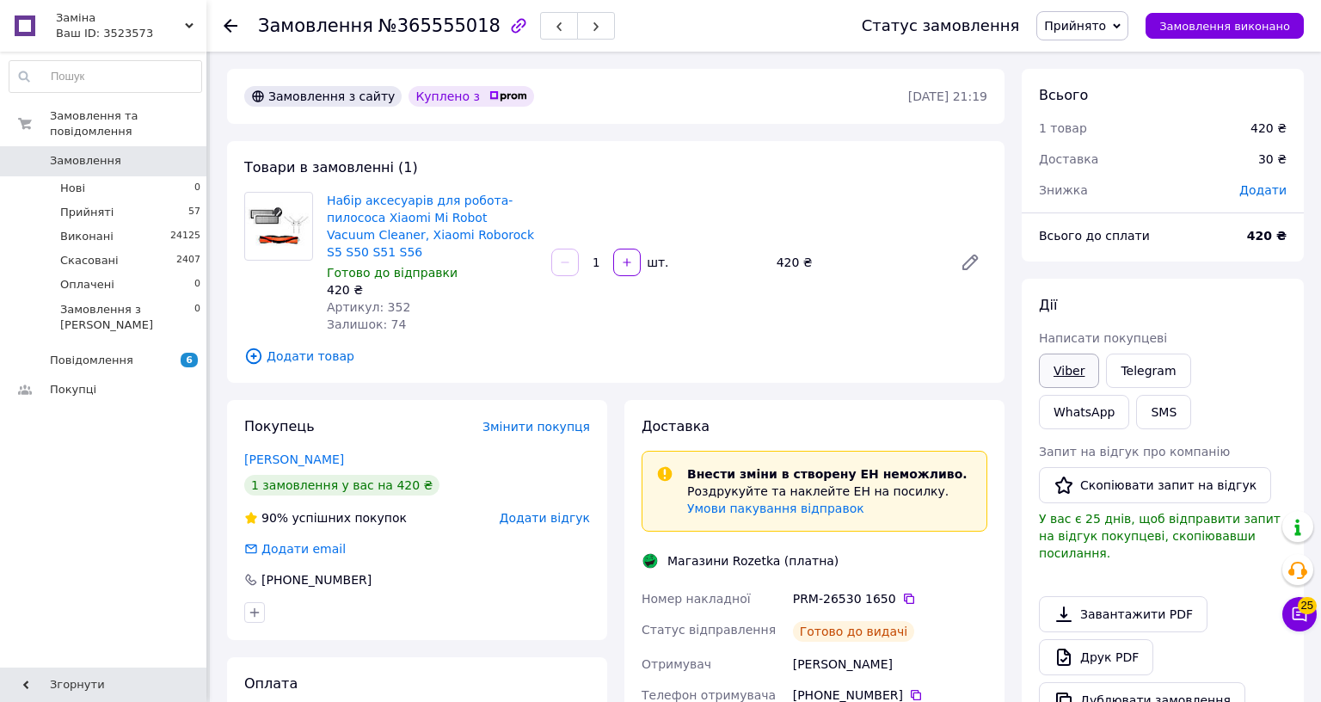
click at [1099, 368] on link "Viber" at bounding box center [1069, 370] width 60 height 34
click at [990, 583] on div "PRM-26530 1650" at bounding box center [889, 598] width 201 height 31
drag, startPoint x: 1248, startPoint y: 563, endPoint x: 842, endPoint y: 558, distance: 406.7
copy div "Номер накладної PRM-26530 1650"
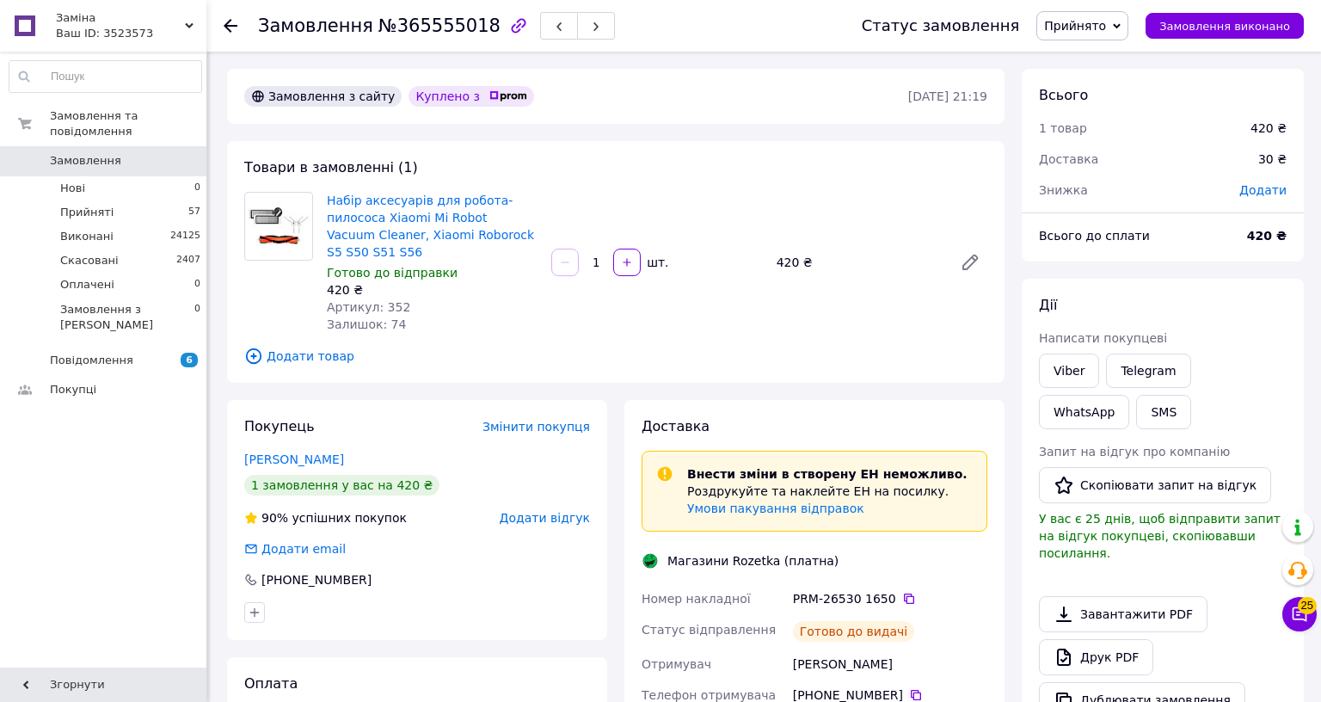
click at [987, 417] on div "Доставка" at bounding box center [814, 427] width 346 height 20
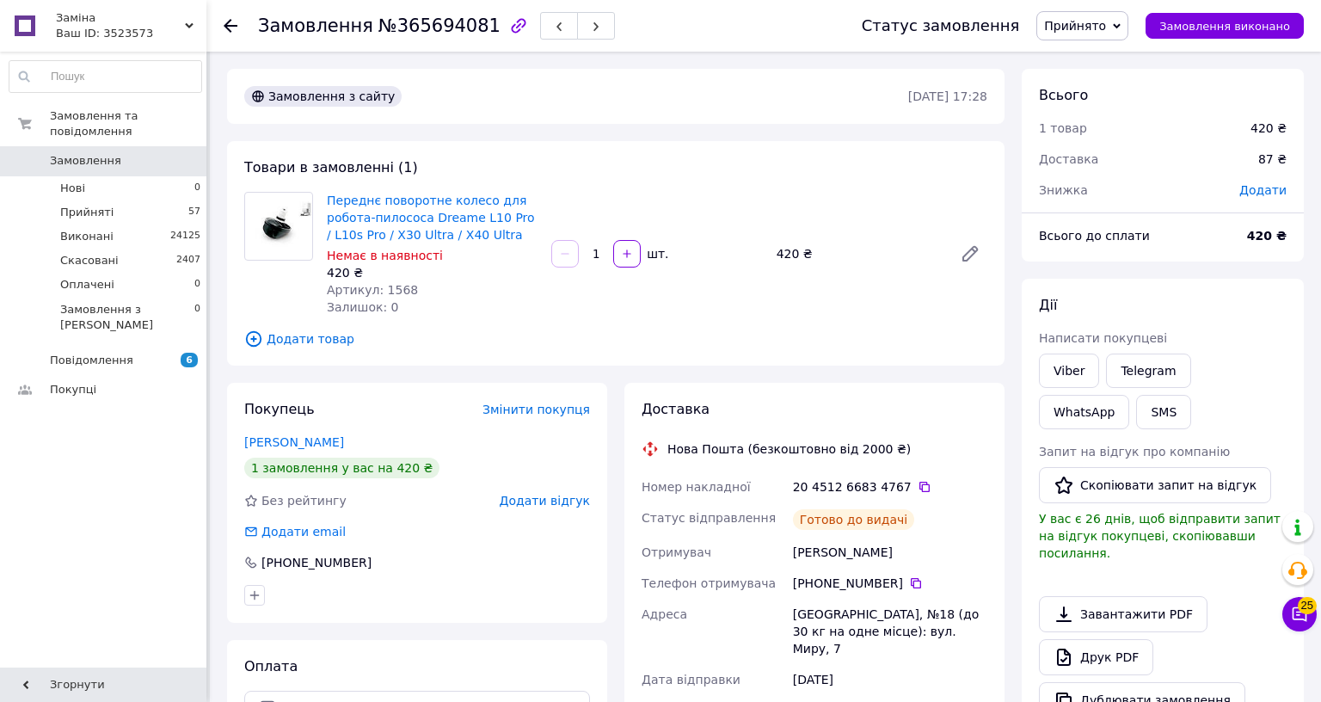
drag, startPoint x: 1486, startPoint y: 364, endPoint x: 1447, endPoint y: 383, distance: 43.5
click at [1099, 364] on link "Viber" at bounding box center [1069, 370] width 60 height 34
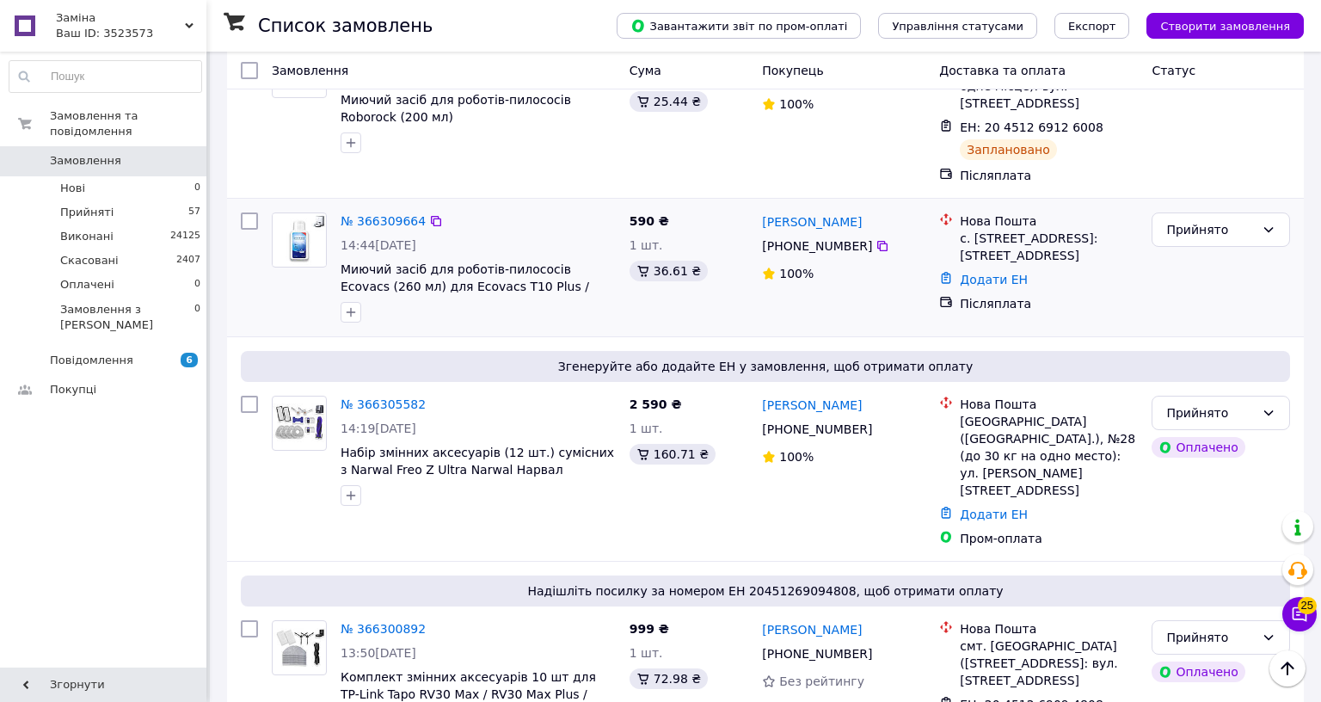
scroll to position [114, 0]
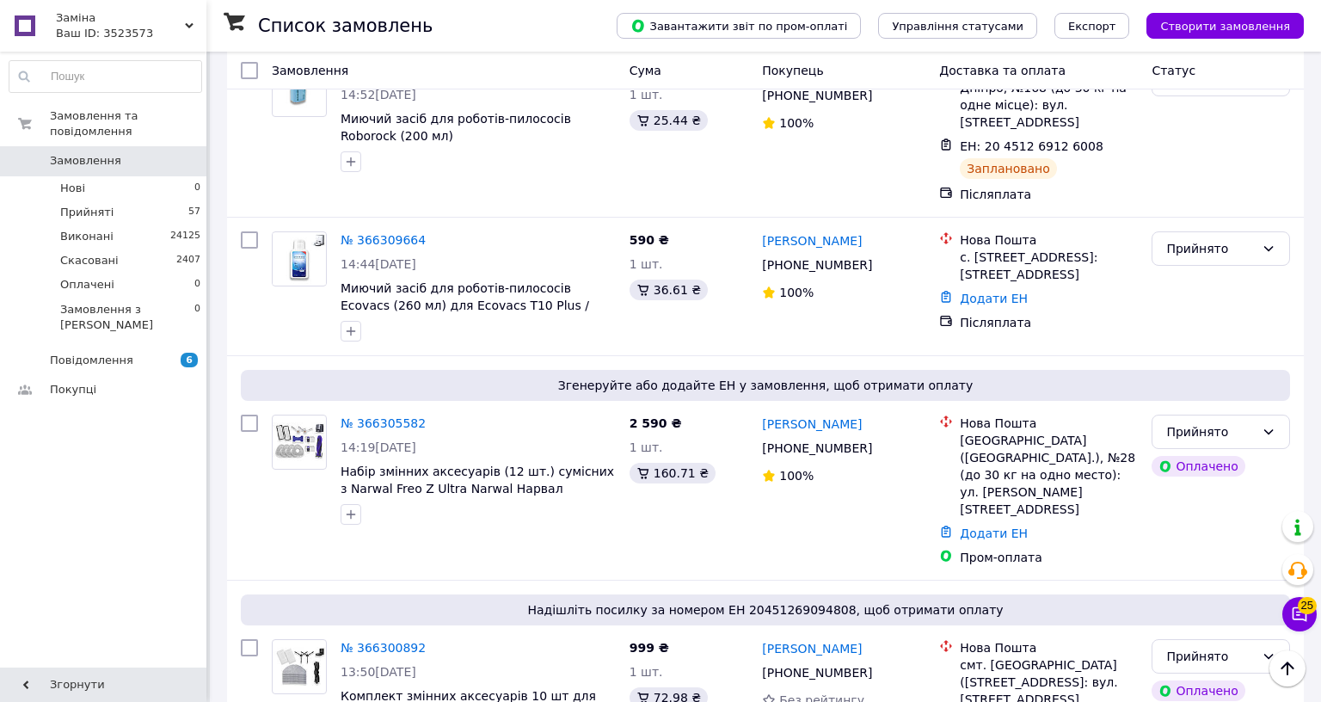
click at [119, 153] on span "Замовлення" at bounding box center [104, 160] width 109 height 15
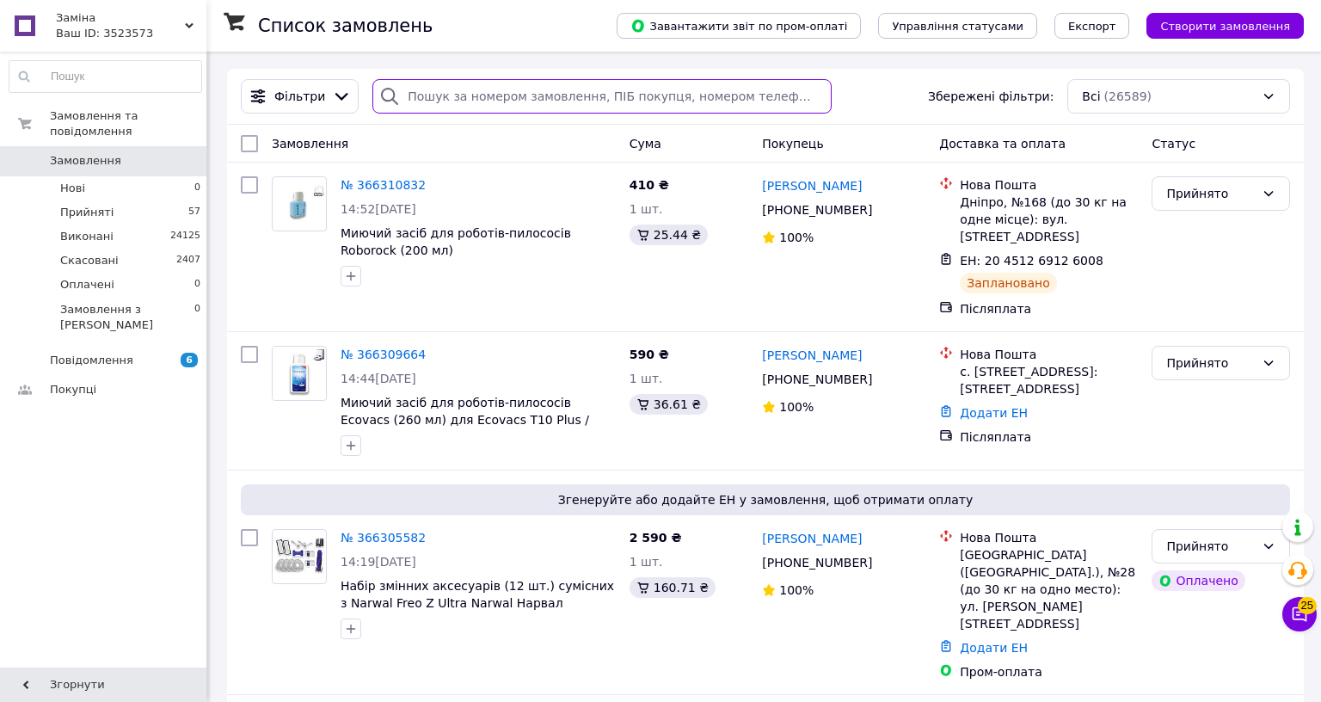
click at [720, 101] on input "search" at bounding box center [601, 96] width 458 height 34
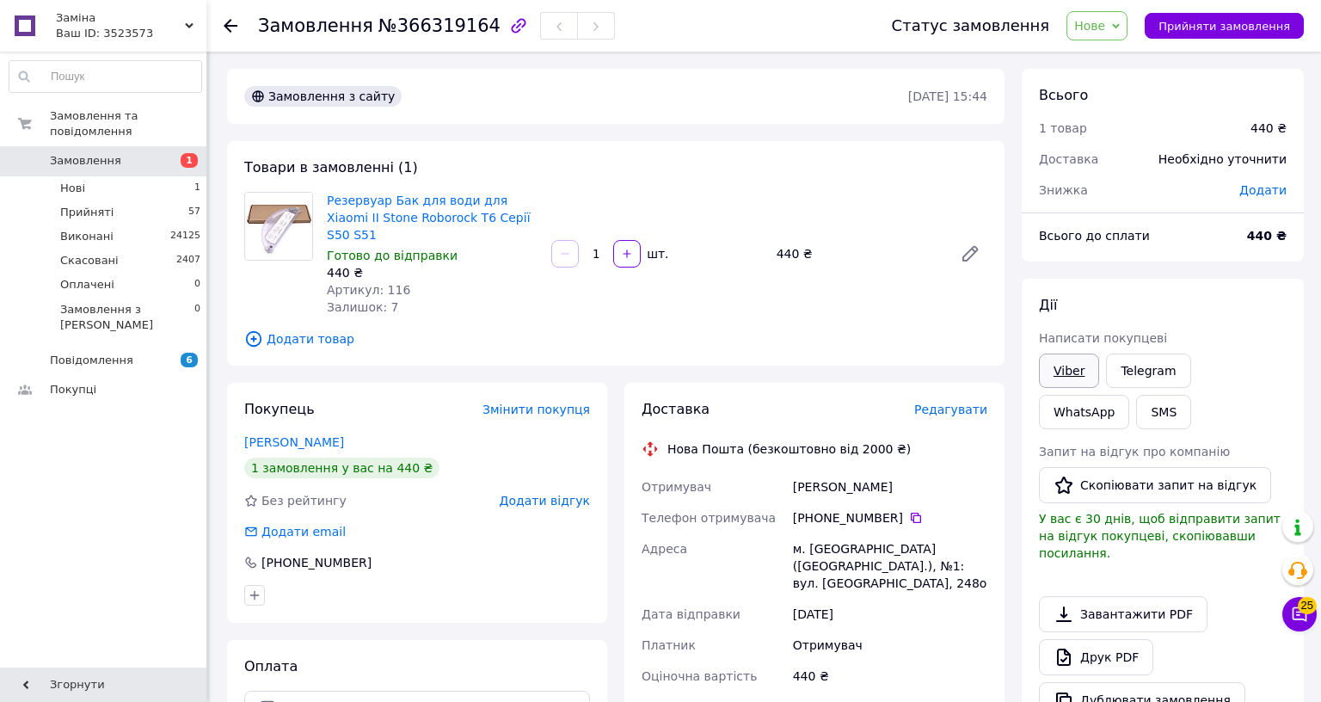
click at [1099, 375] on link "Viber" at bounding box center [1069, 370] width 60 height 34
drag, startPoint x: 1534, startPoint y: 26, endPoint x: 1534, endPoint y: 47, distance: 21.5
click at [1105, 26] on span "Нове" at bounding box center [1089, 26] width 31 height 14
click at [1146, 59] on li "Прийнято" at bounding box center [1106, 60] width 79 height 26
click at [1099, 365] on link "Viber" at bounding box center [1069, 370] width 60 height 34
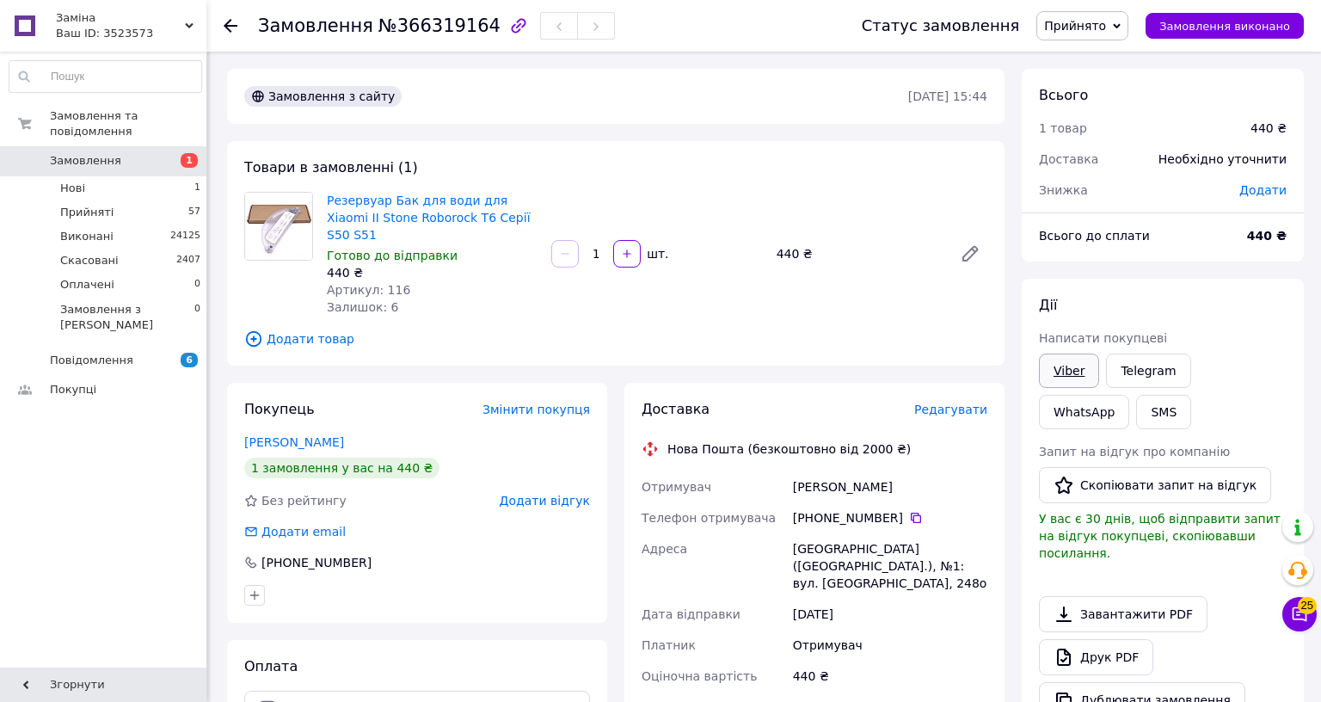
click at [1099, 365] on link "Viber" at bounding box center [1069, 370] width 60 height 34
click at [1099, 370] on link "Viber" at bounding box center [1069, 370] width 60 height 34
click at [530, 199] on link "Резервуар Бак для води для Xiaomi II Stone Roborock T6 Серії S50 S51" at bounding box center [429, 217] width 204 height 48
click at [528, 199] on link "Резервуар Бак для води для Xiaomi II Stone Roborock T6 Серії S50 S51" at bounding box center [429, 217] width 204 height 48
click at [537, 207] on span "Резервуар Бак для води для Xiaomi II Stone Roborock T6 Серії S50 S51" at bounding box center [432, 218] width 211 height 52
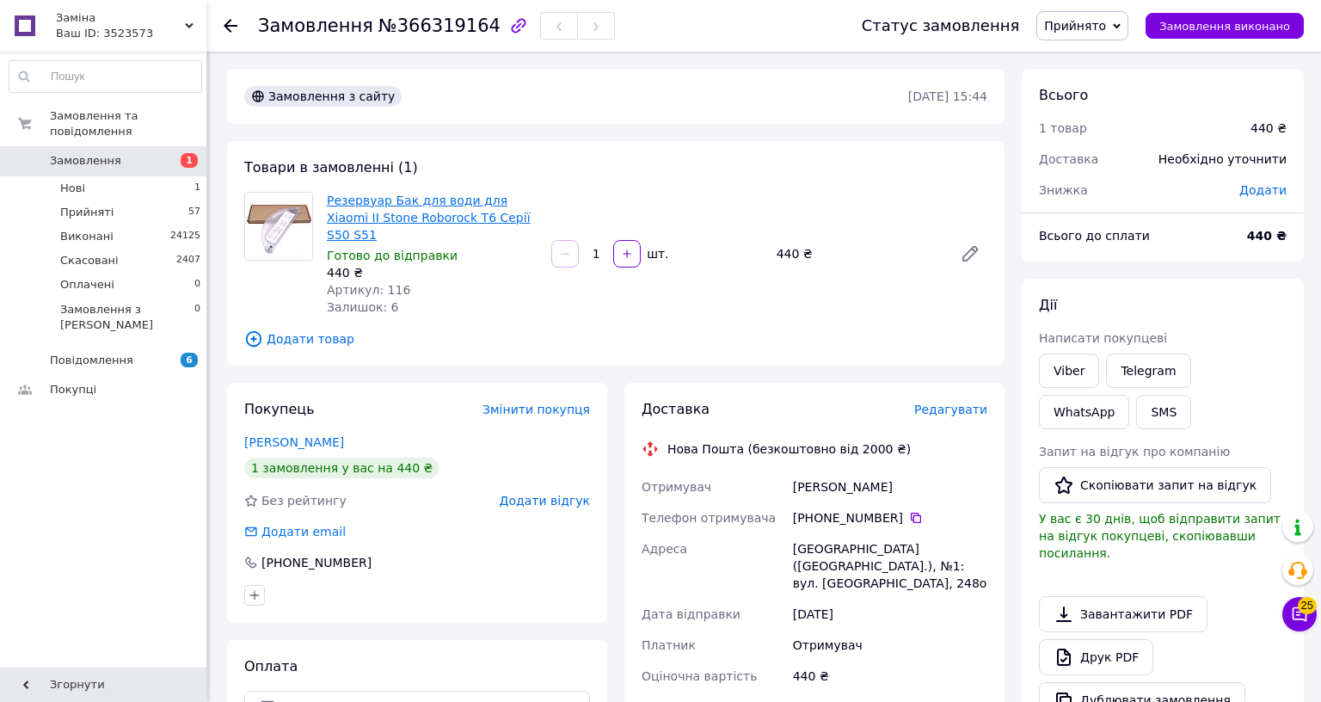
click at [530, 203] on link "Резервуар Бак для води для Xiaomi II Stone Roborock T6 Серії S50 S51" at bounding box center [429, 217] width 204 height 48
click at [1106, 27] on span "Прийнято" at bounding box center [1075, 26] width 62 height 14
click at [1127, 83] on li "Скасовано" at bounding box center [1082, 86] width 90 height 26
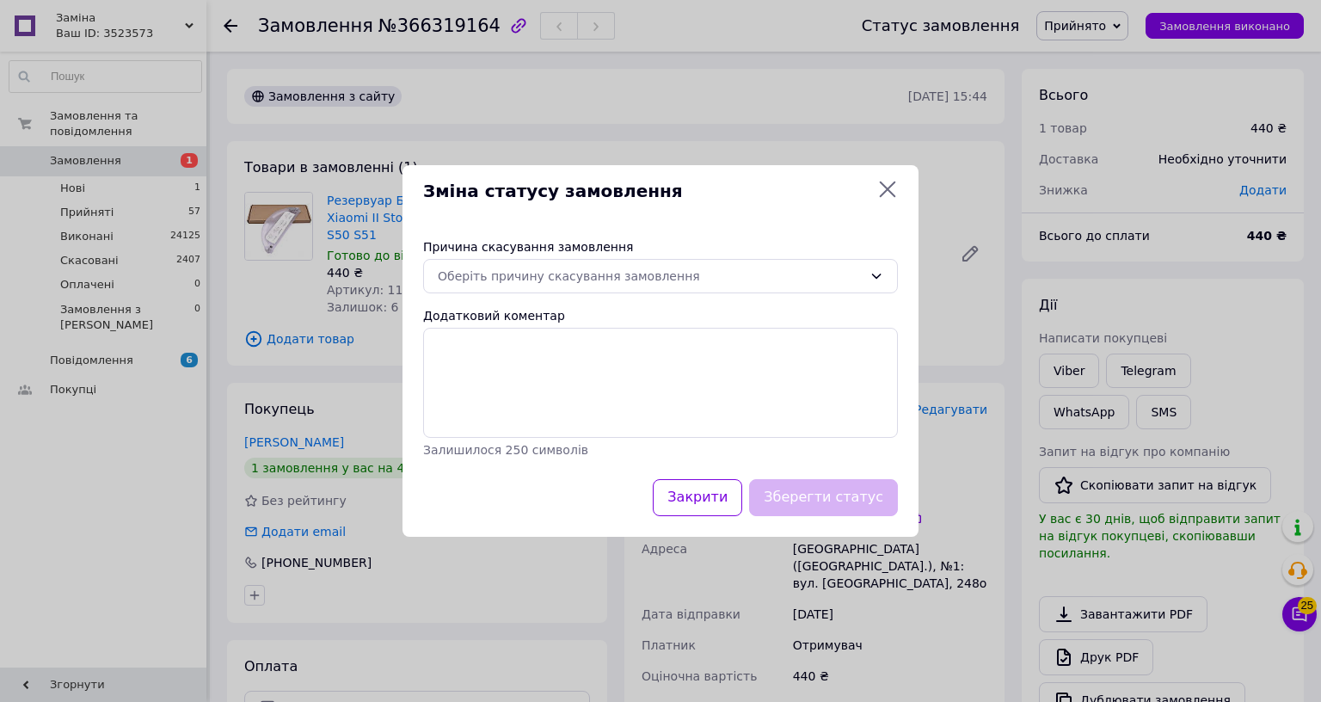
click at [879, 255] on div "Причина скасування замовлення" at bounding box center [660, 246] width 475 height 17
click at [862, 285] on div "Оберіть причину скасування замовлення" at bounding box center [650, 276] width 425 height 19
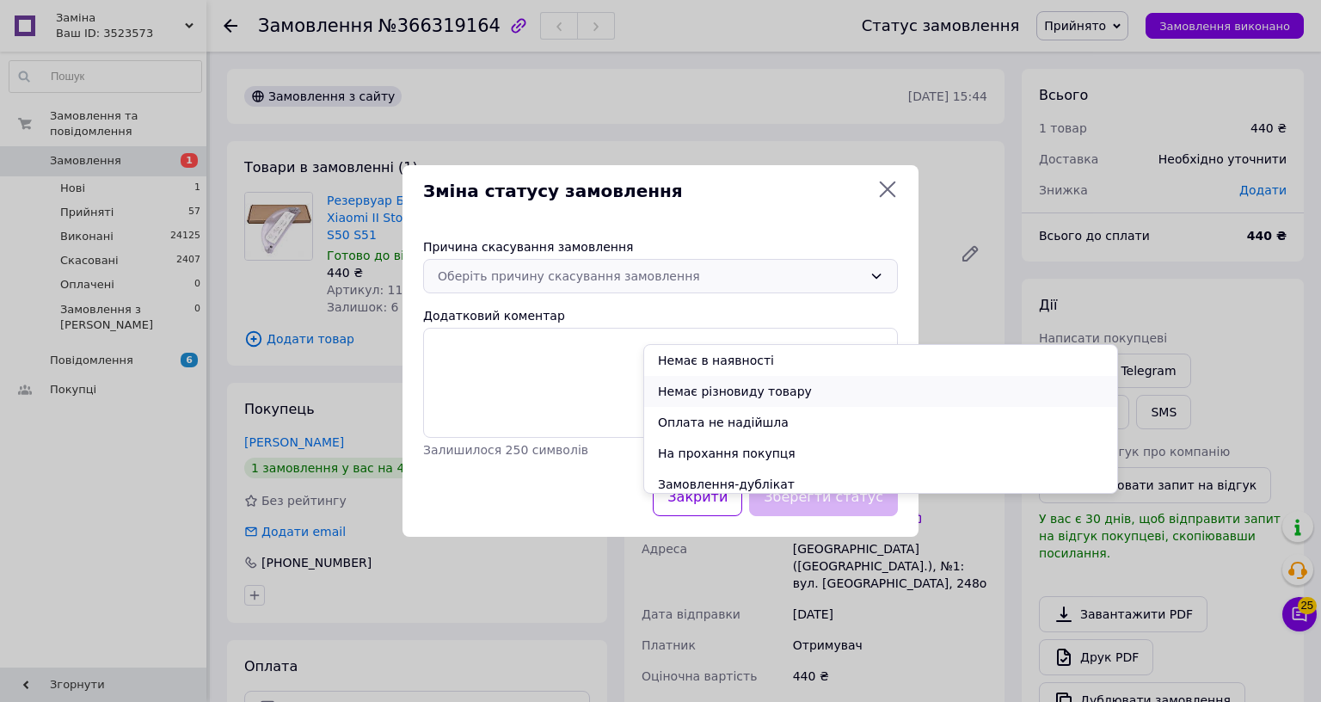
click at [790, 385] on li "Немає різновиду товару" at bounding box center [880, 391] width 473 height 31
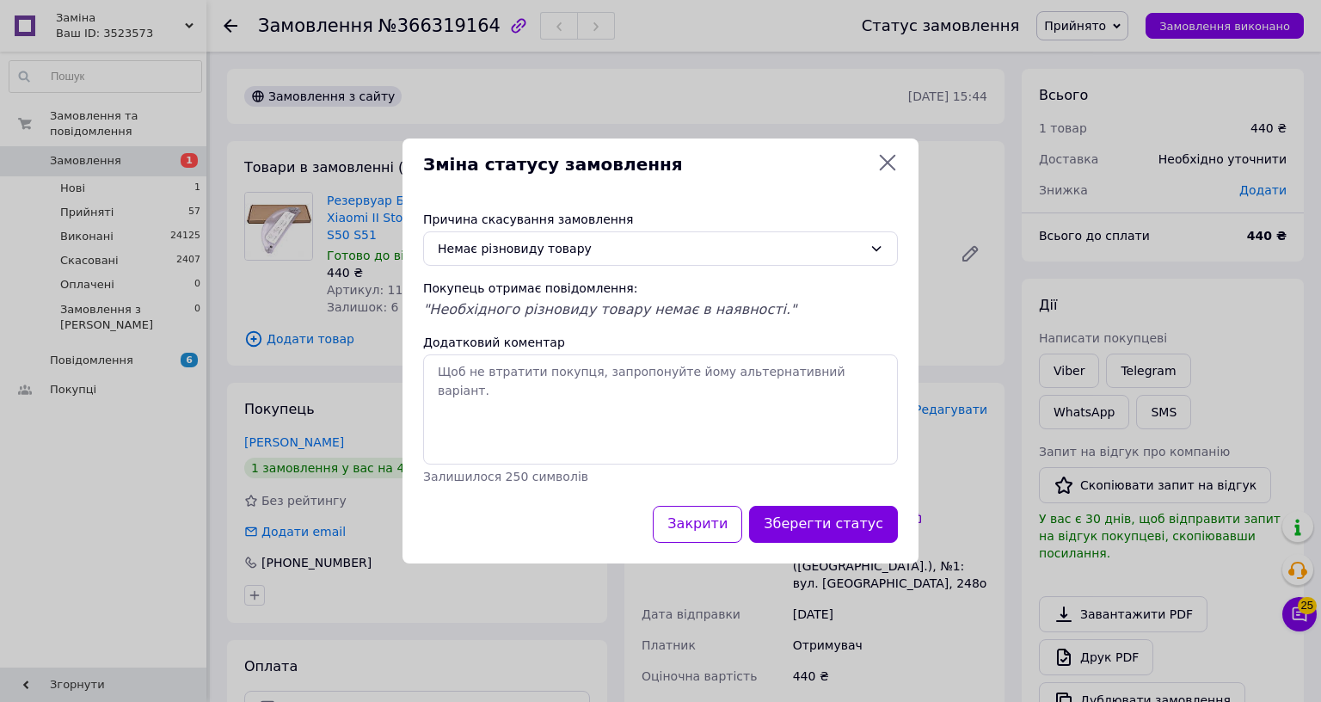
click at [898, 543] on button "Зберегти статус" at bounding box center [823, 524] width 149 height 37
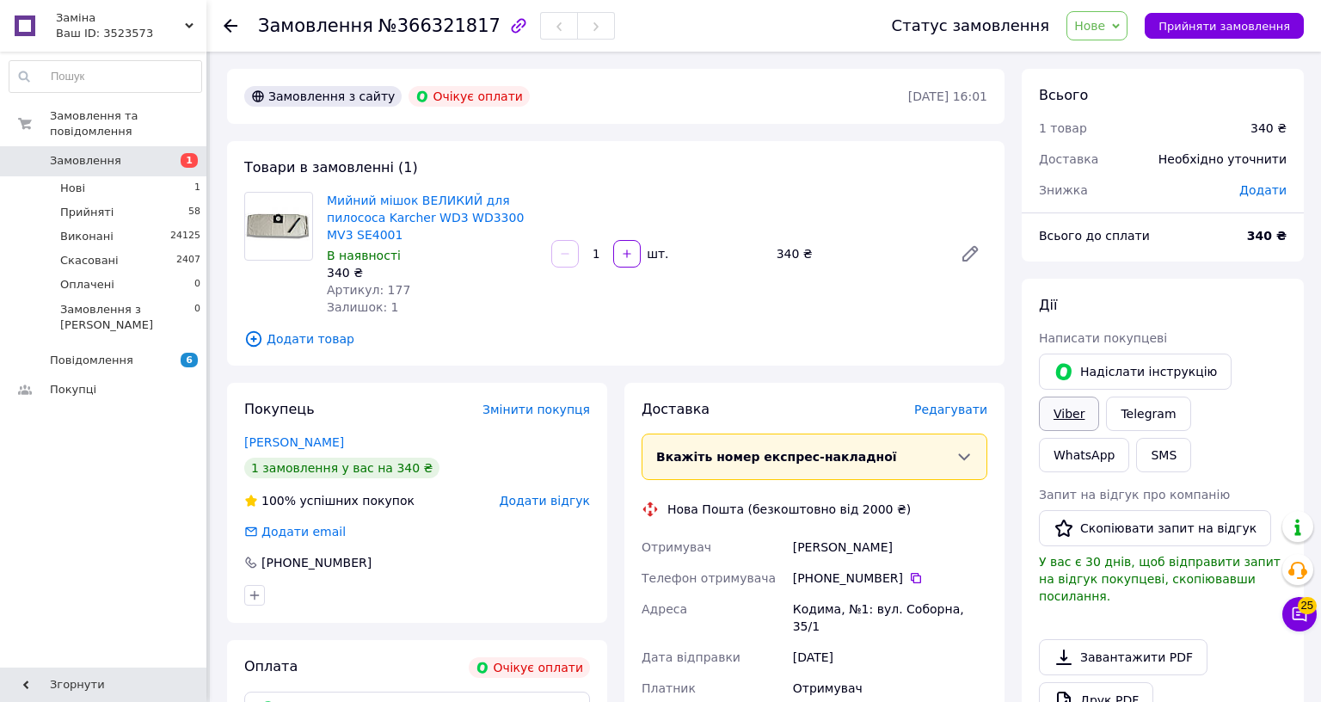
click at [1099, 396] on link "Viber" at bounding box center [1069, 413] width 60 height 34
click at [1105, 28] on span "Нове" at bounding box center [1089, 26] width 31 height 14
click at [1146, 58] on li "Прийнято" at bounding box center [1106, 60] width 79 height 26
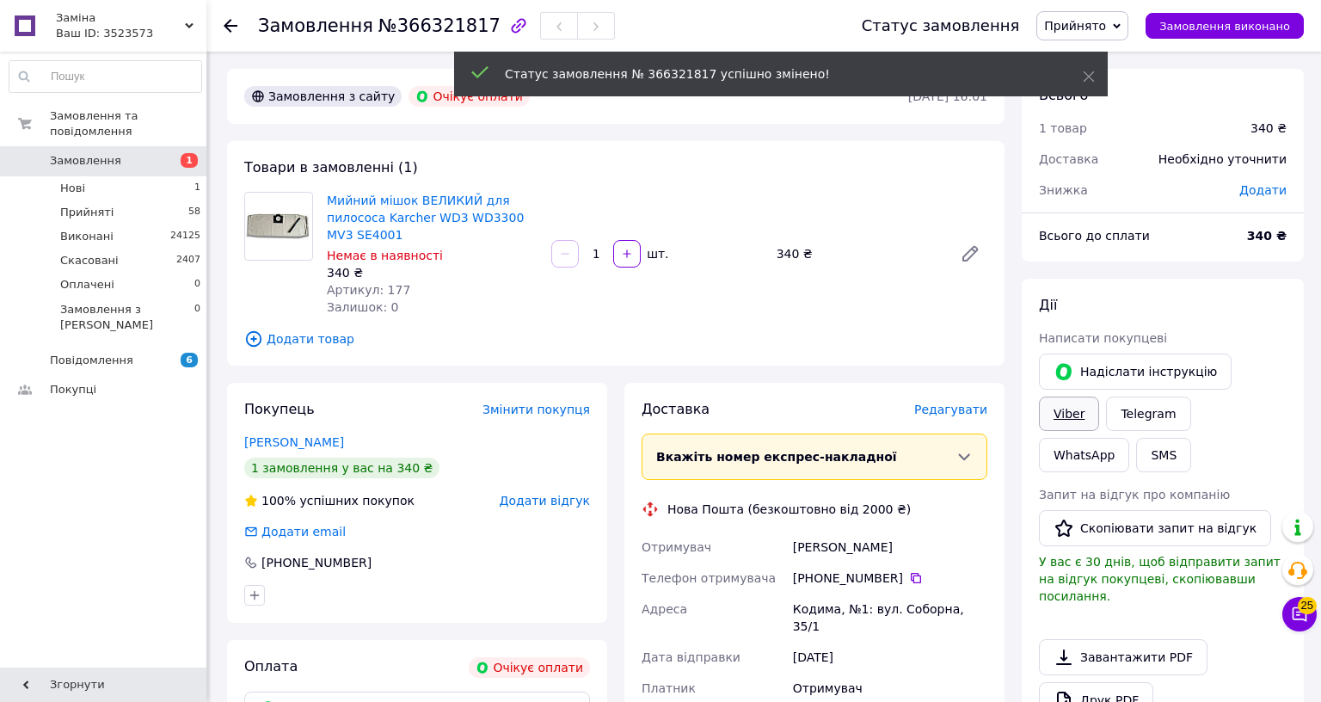
click at [1099, 396] on link "Viber" at bounding box center [1069, 413] width 60 height 34
